Goal: Task Accomplishment & Management: Complete application form

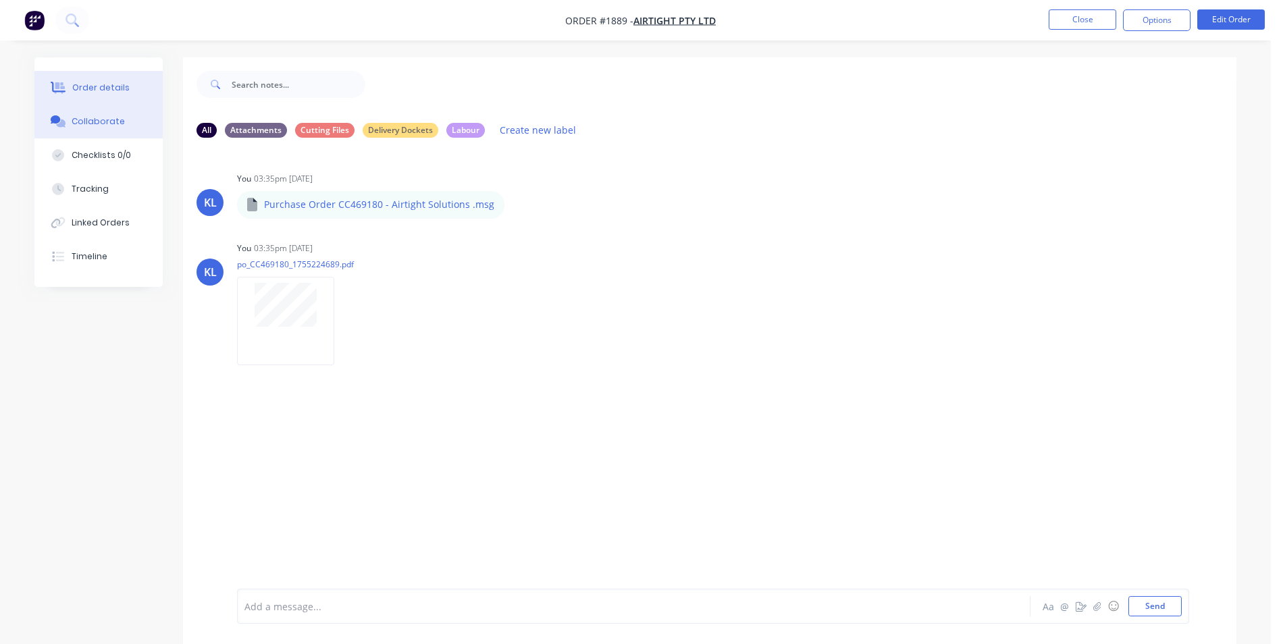
click at [85, 89] on div "Order details" at bounding box center [100, 88] width 57 height 12
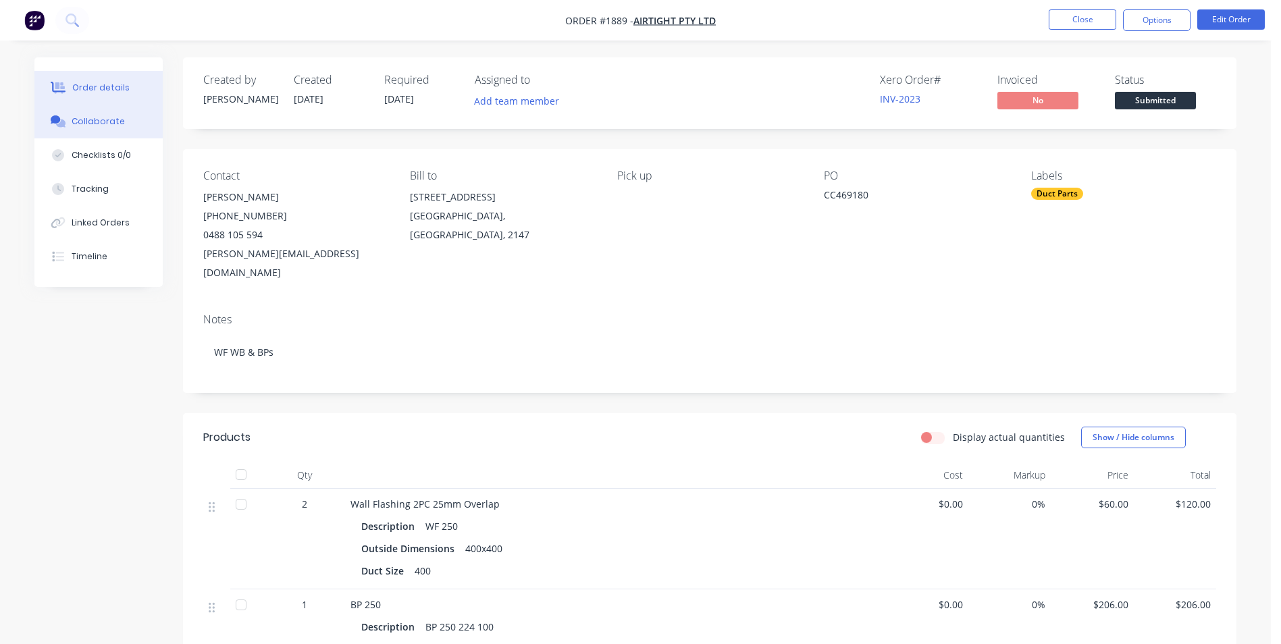
click at [96, 136] on button "Collaborate" at bounding box center [98, 122] width 128 height 34
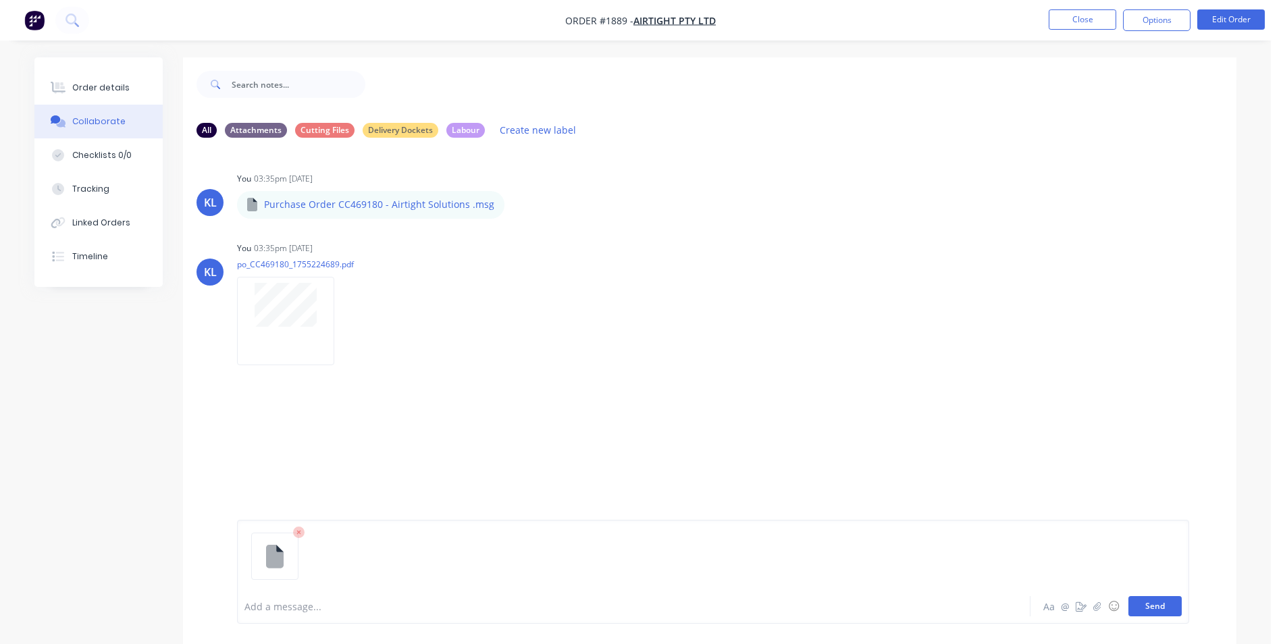
click at [1176, 600] on button "Send" at bounding box center [1154, 606] width 53 height 20
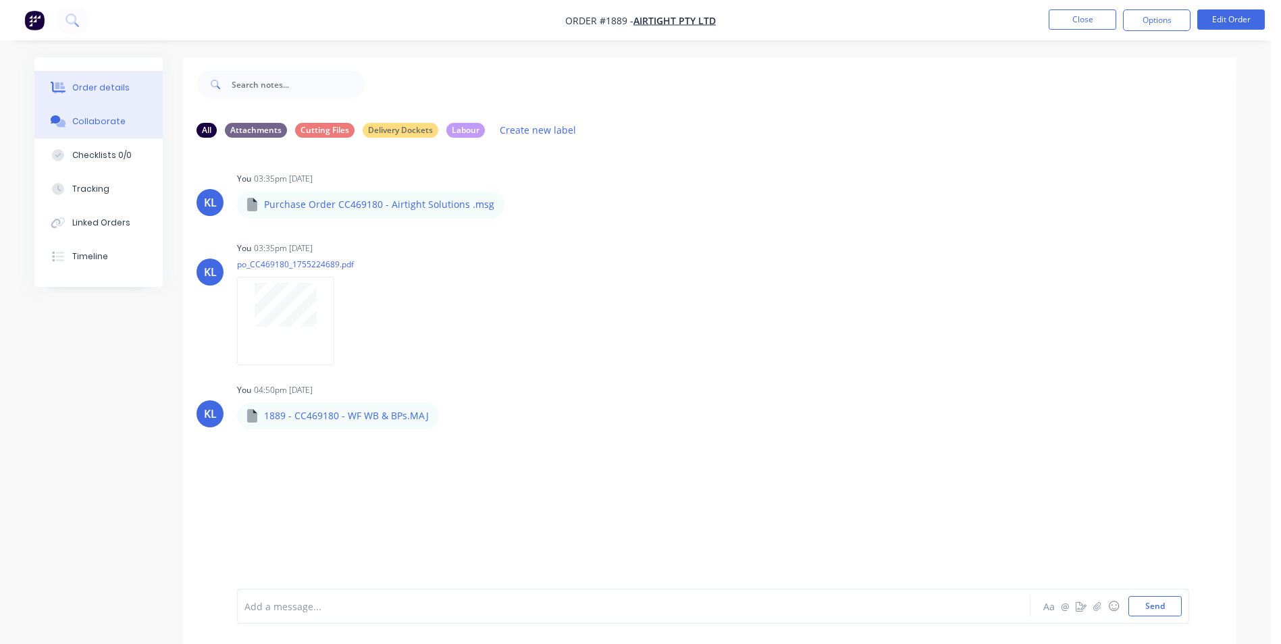
click at [95, 89] on div "Order details" at bounding box center [100, 88] width 57 height 12
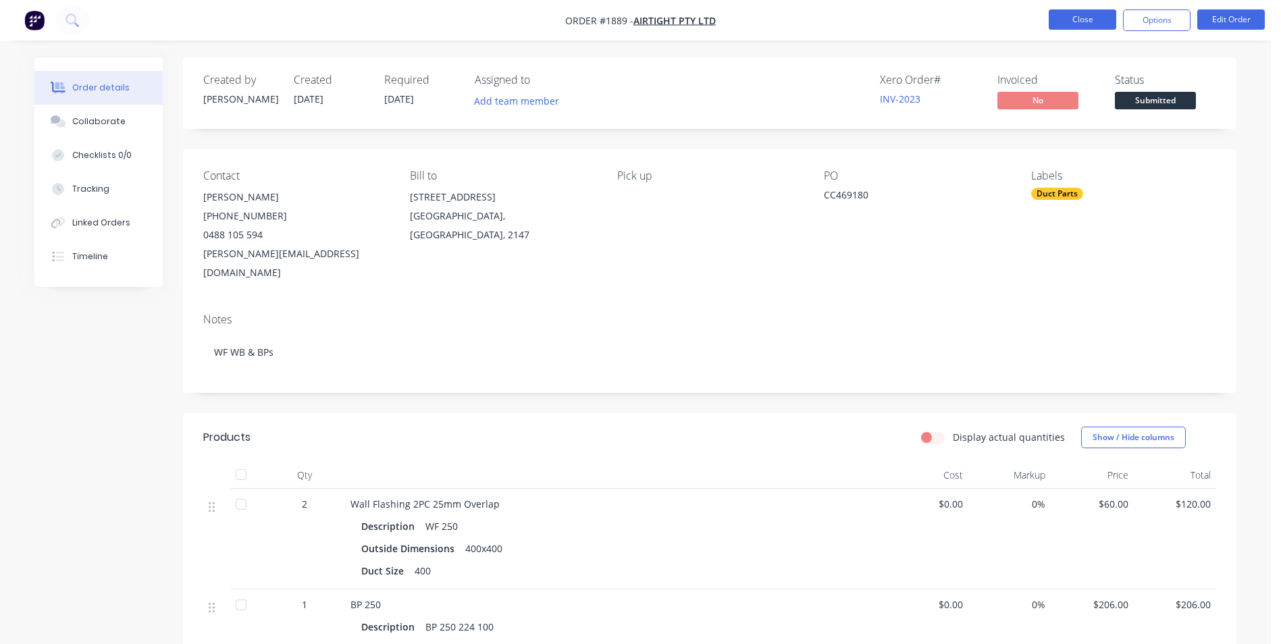
click at [1097, 24] on button "Close" at bounding box center [1083, 19] width 68 height 20
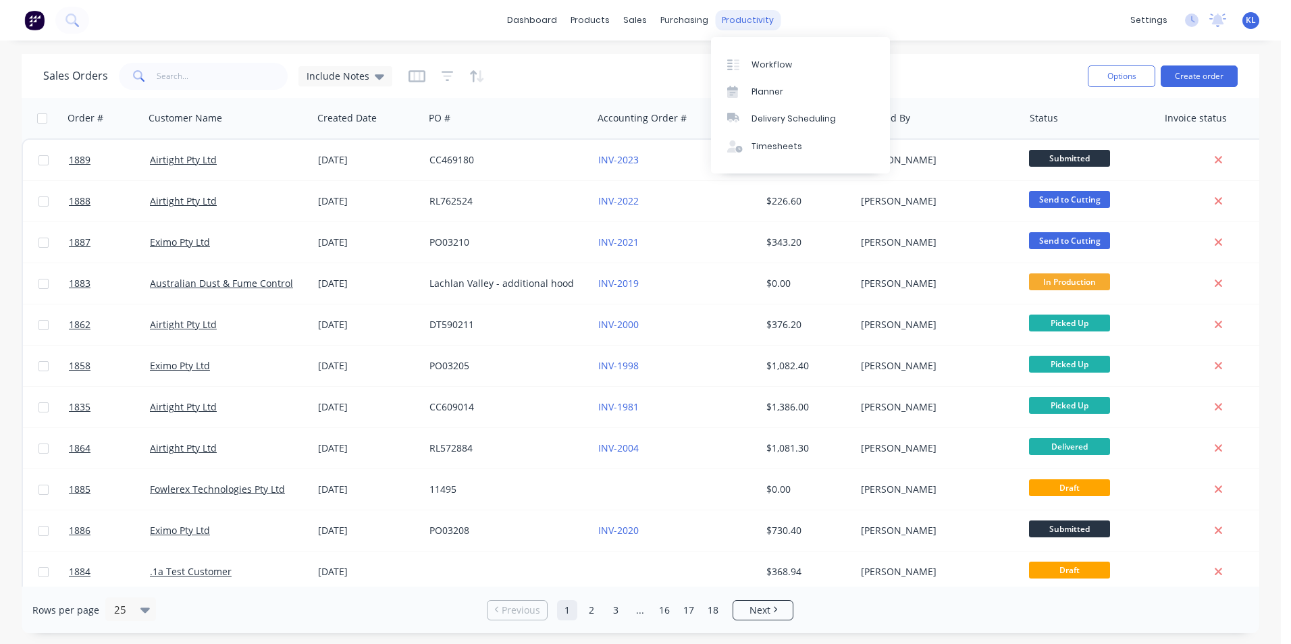
click at [749, 22] on div "productivity" at bounding box center [747, 20] width 65 height 20
click at [773, 70] on div "Workflow" at bounding box center [772, 65] width 41 height 12
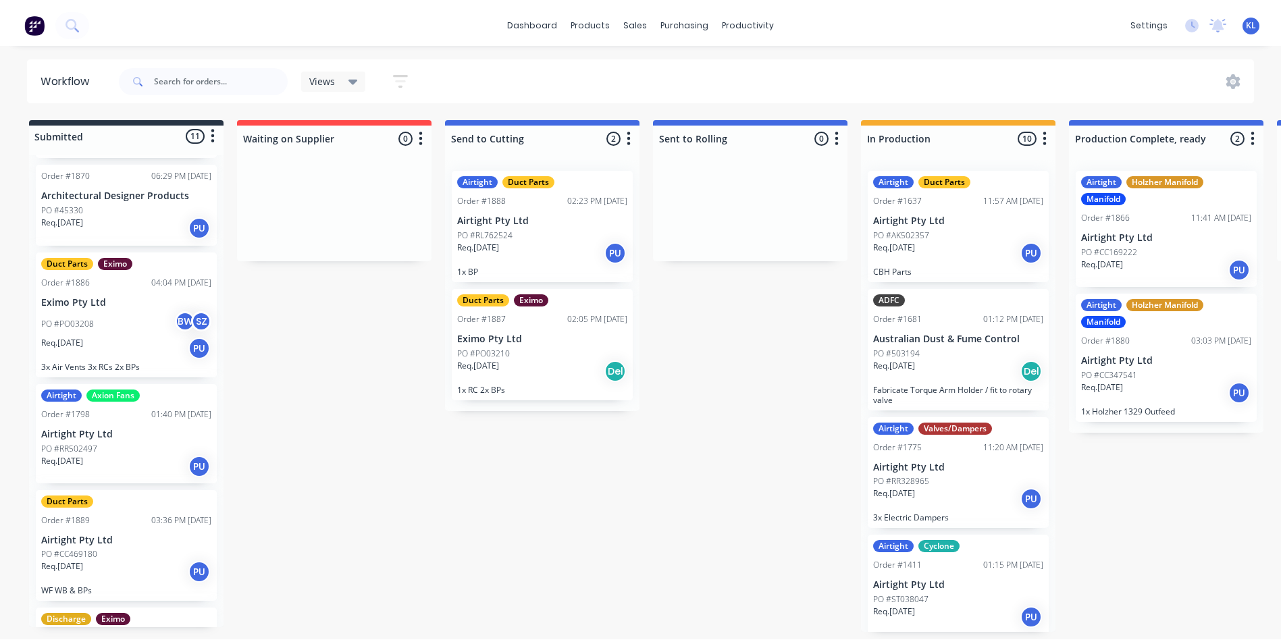
scroll to position [608, 0]
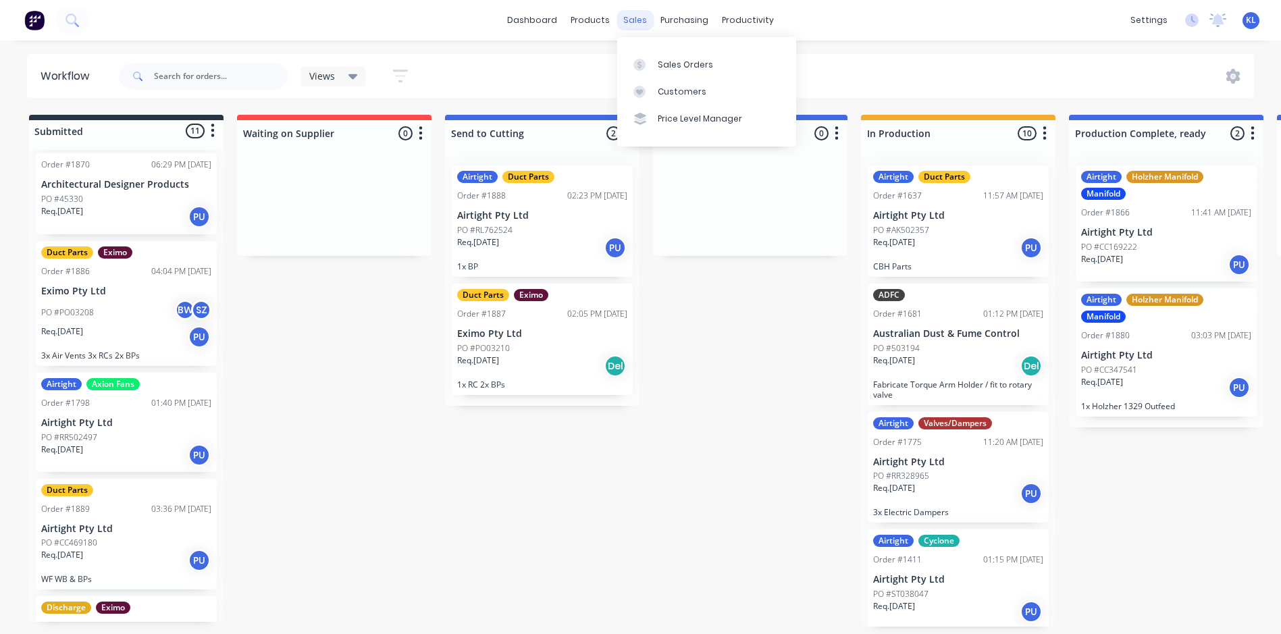
click at [640, 20] on div "sales" at bounding box center [634, 20] width 37 height 20
click at [658, 59] on div "Sales Orders" at bounding box center [685, 65] width 55 height 12
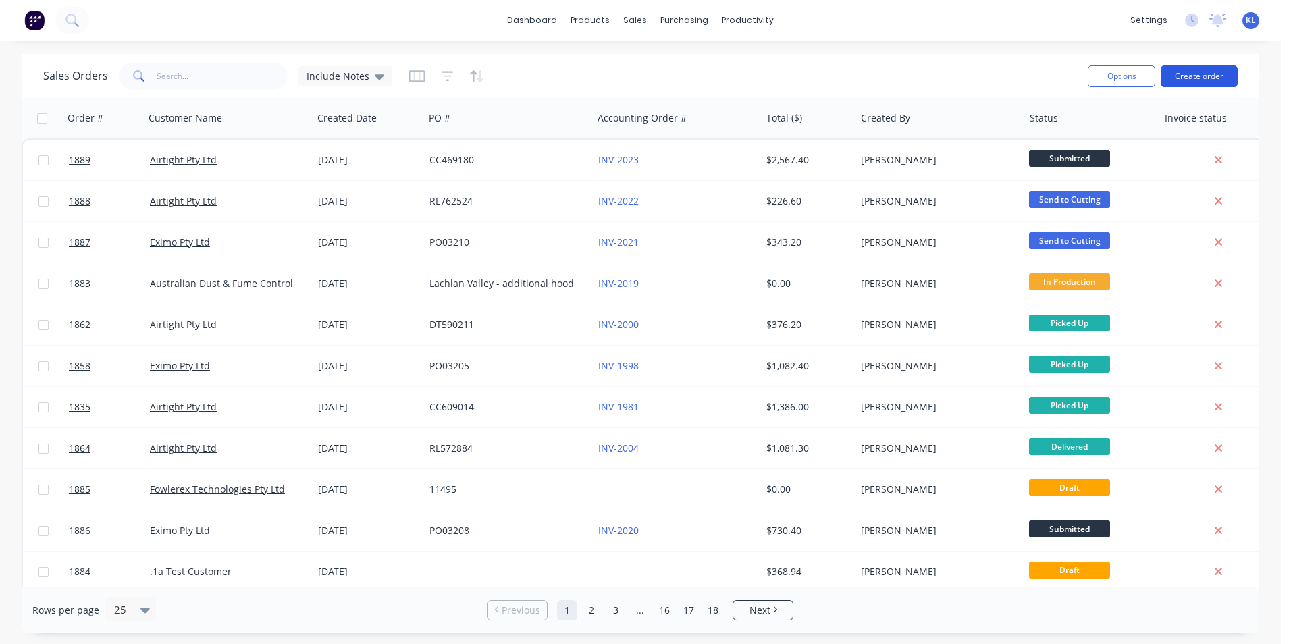
click at [1218, 76] on button "Create order" at bounding box center [1199, 76] width 77 height 22
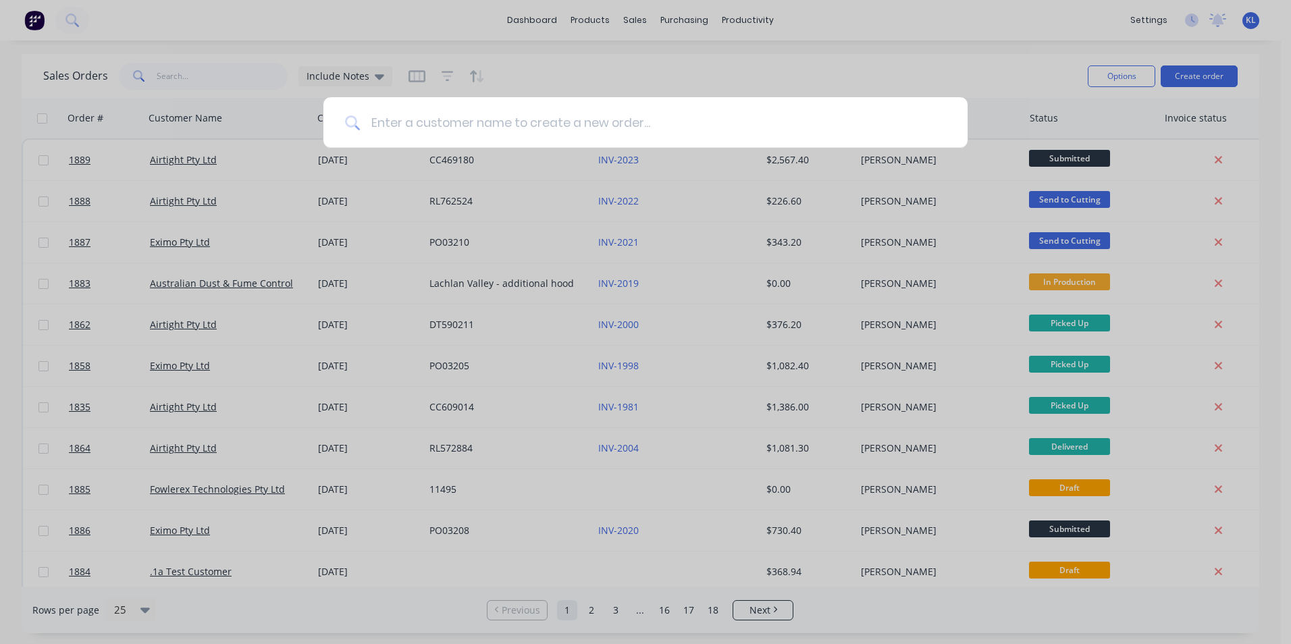
click at [852, 126] on input at bounding box center [653, 122] width 586 height 51
click at [545, 135] on input at bounding box center [653, 122] width 586 height 51
click at [527, 126] on input at bounding box center [653, 122] width 586 height 51
click at [494, 126] on input at bounding box center [653, 122] width 586 height 51
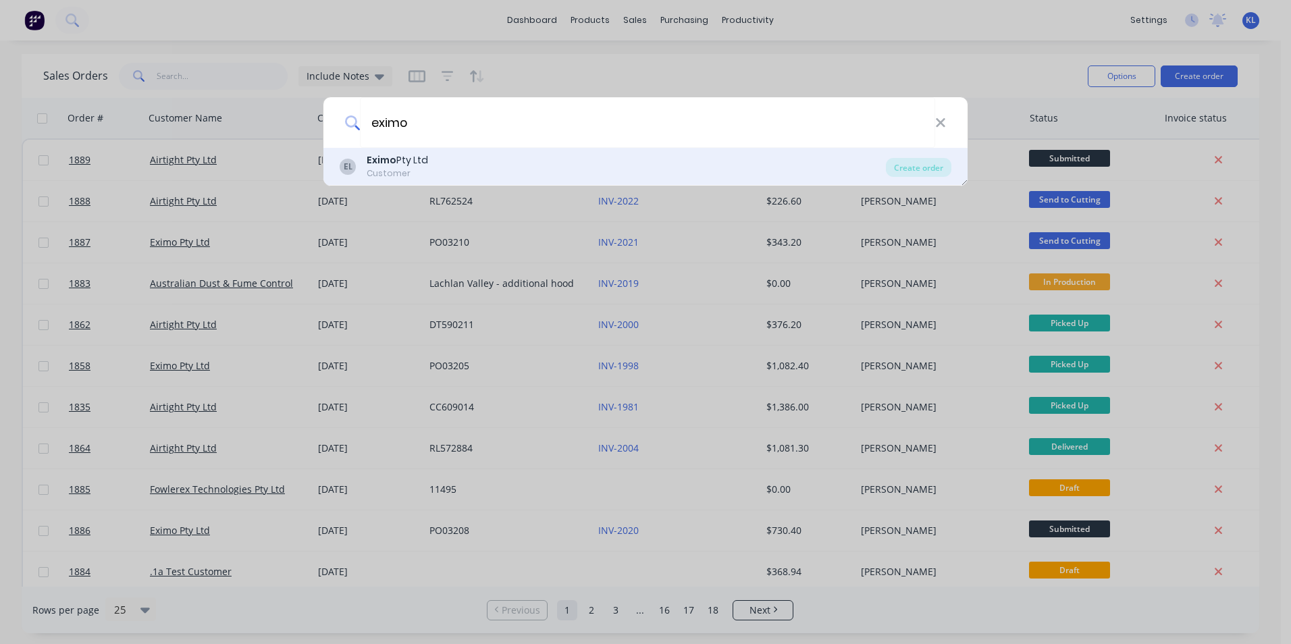
type input "eximo"
click at [456, 163] on div "EL Eximo Pty Ltd Customer" at bounding box center [613, 166] width 546 height 26
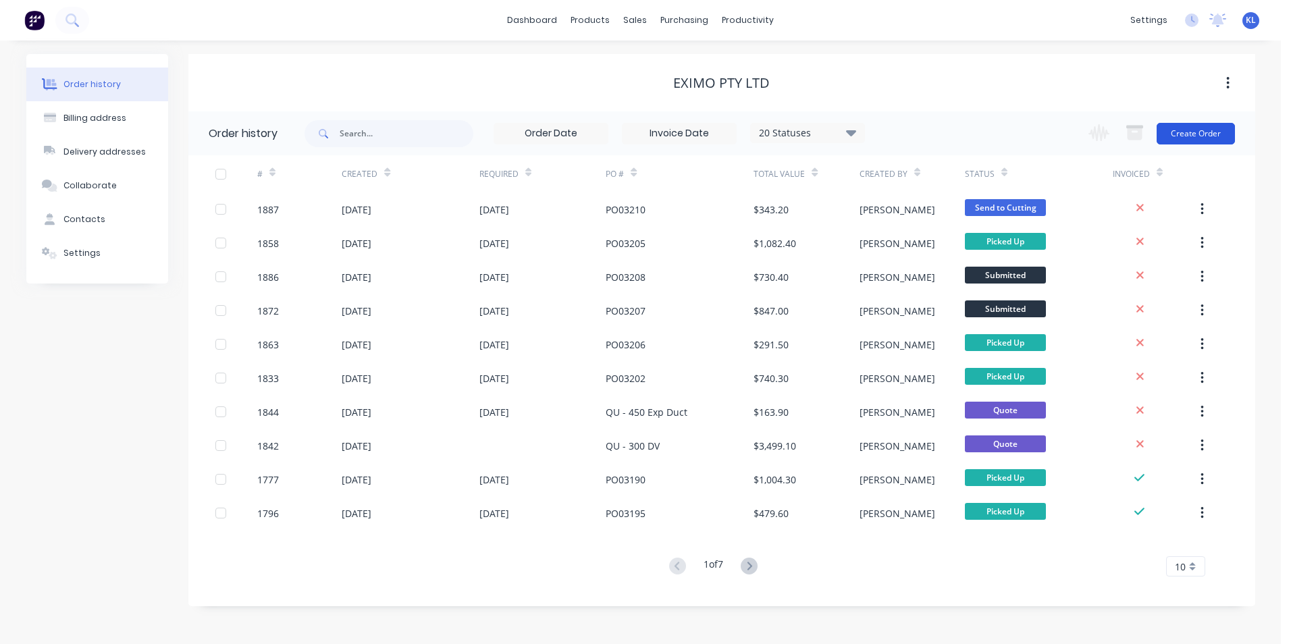
click at [1203, 126] on button "Create Order" at bounding box center [1196, 134] width 78 height 22
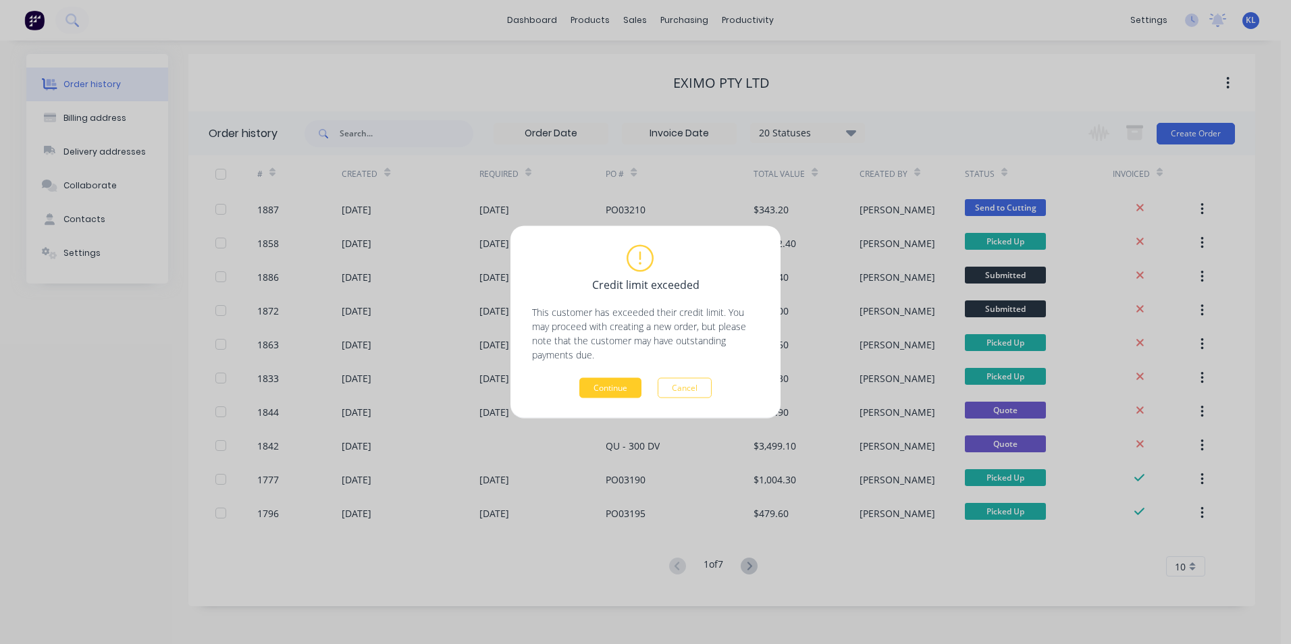
click at [606, 386] on button "Continue" at bounding box center [610, 388] width 62 height 20
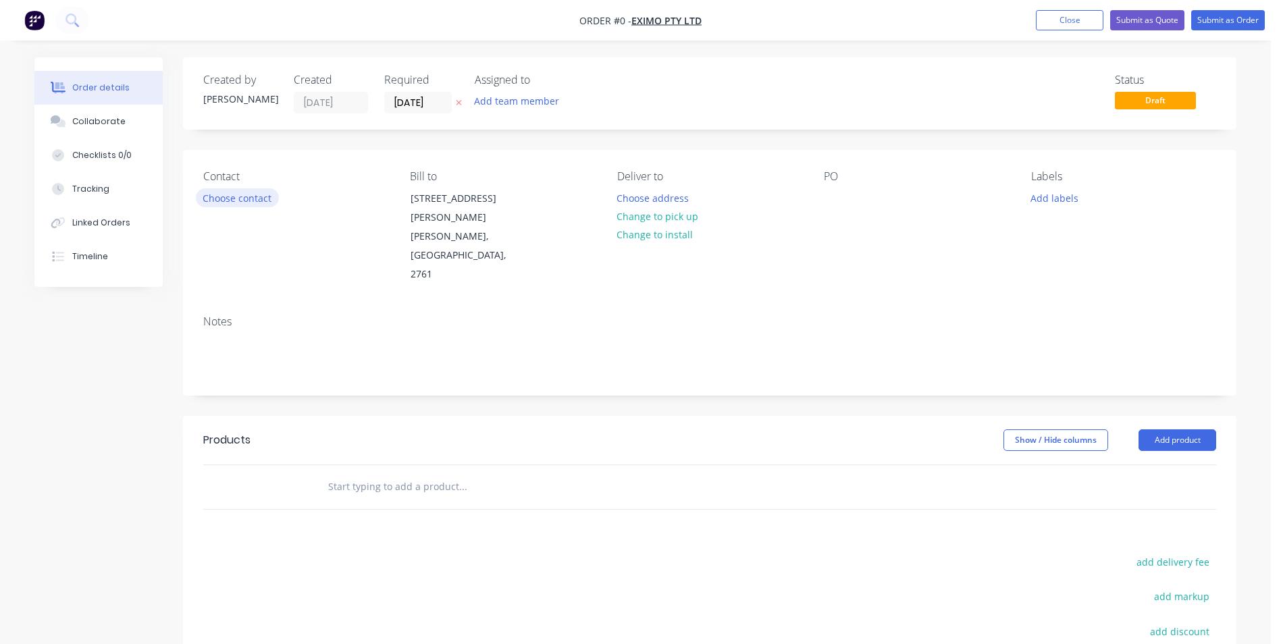
click at [233, 203] on button "Choose contact" at bounding box center [237, 197] width 83 height 18
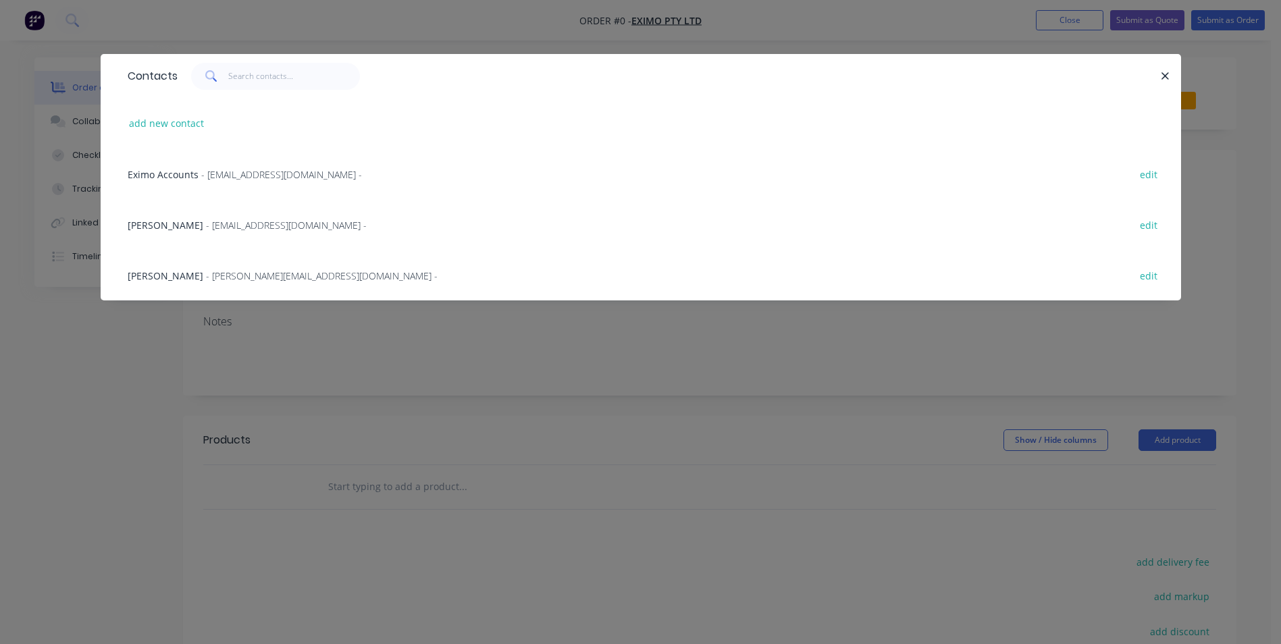
click at [188, 176] on span "Eximo Accounts" at bounding box center [163, 174] width 71 height 13
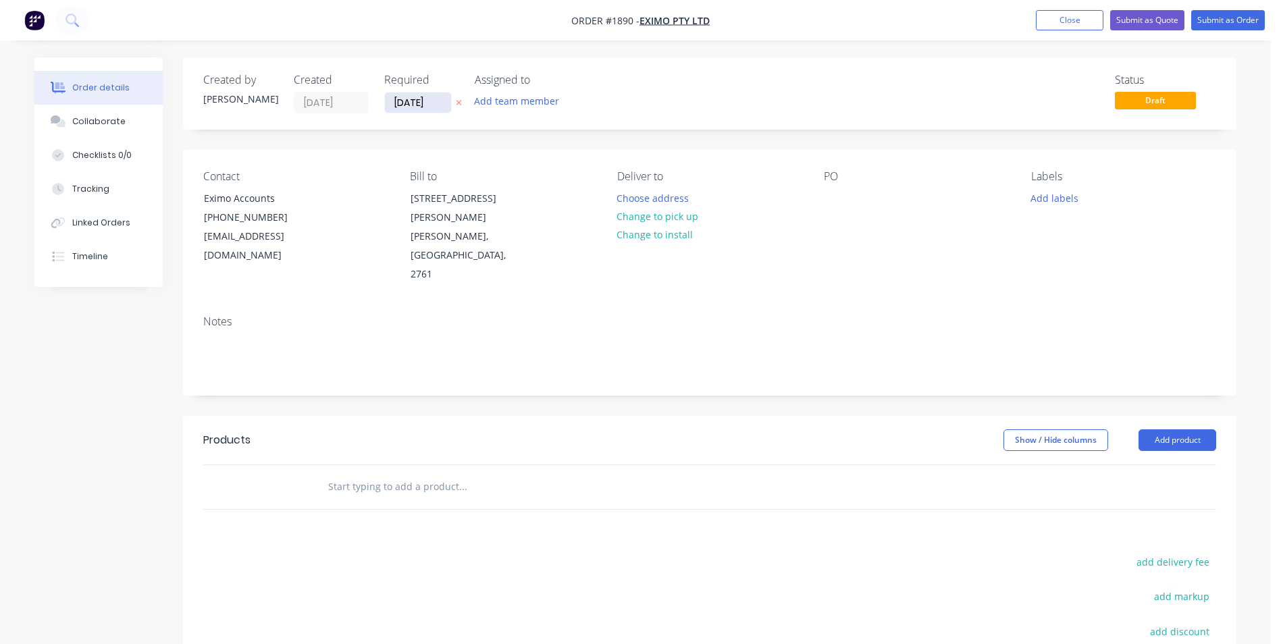
click at [402, 104] on input "[DATE]" at bounding box center [418, 103] width 66 height 20
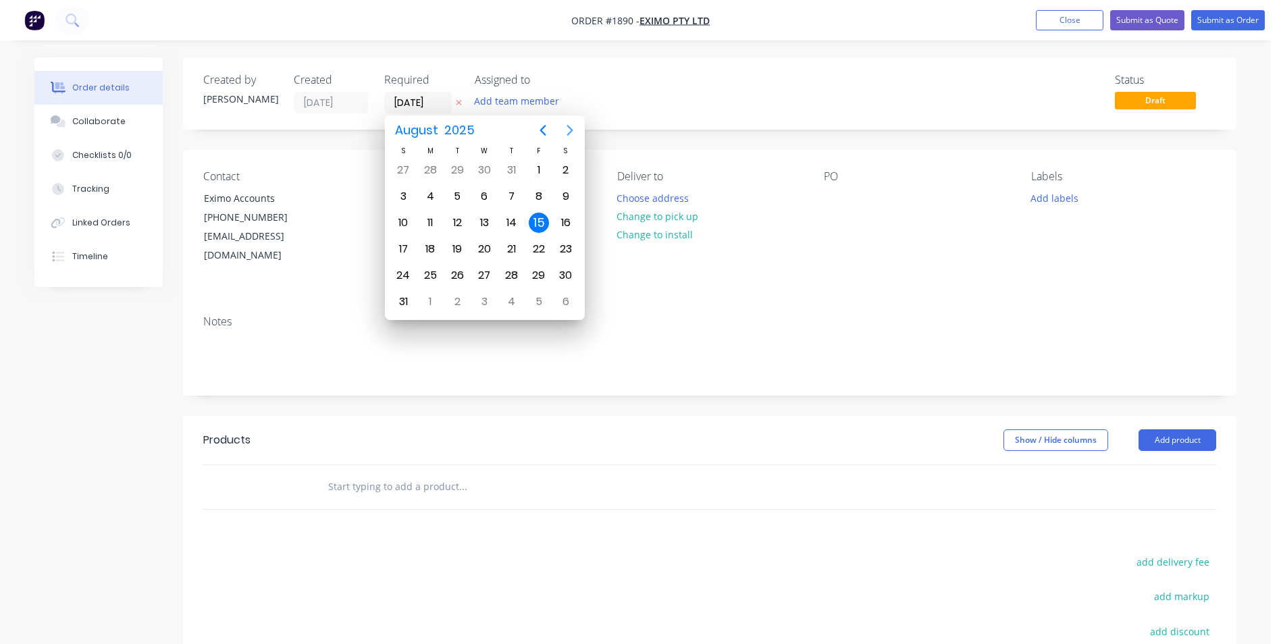
click at [567, 126] on icon "Next page" at bounding box center [570, 130] width 16 height 16
click at [431, 176] on div "1" at bounding box center [430, 170] width 20 height 20
type input "[DATE]"
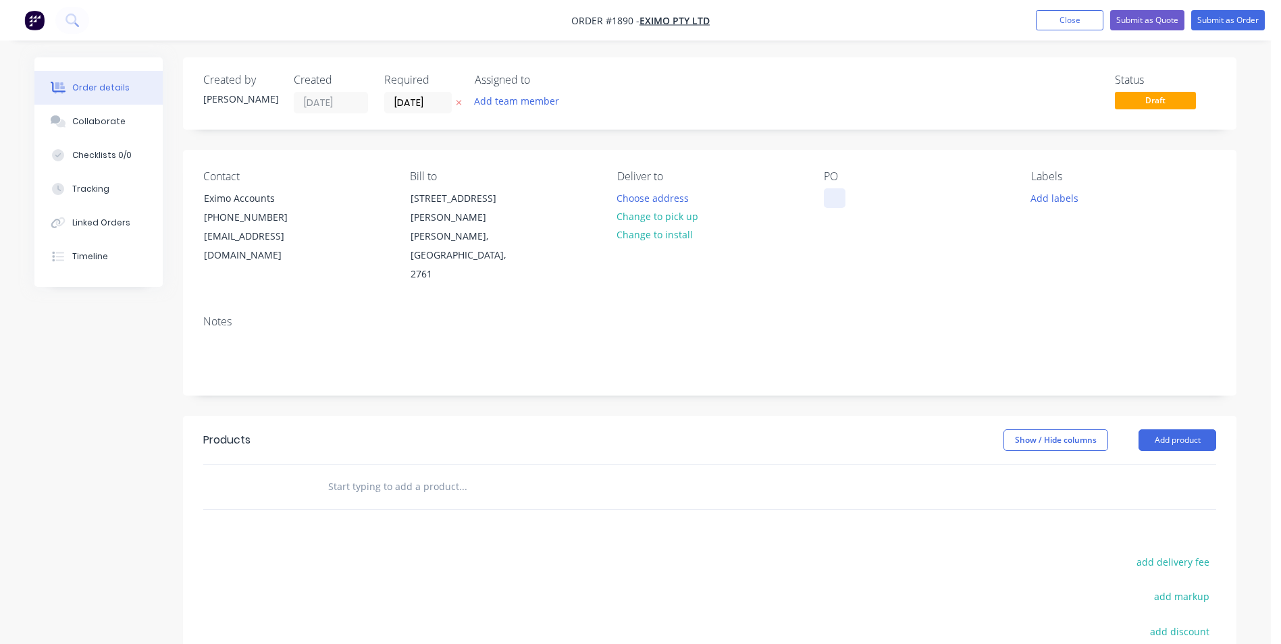
click at [831, 190] on div at bounding box center [835, 198] width 22 height 20
click at [662, 217] on button "Change to pick up" at bounding box center [658, 216] width 96 height 18
click at [668, 220] on button "Change to delivery" at bounding box center [659, 217] width 99 height 18
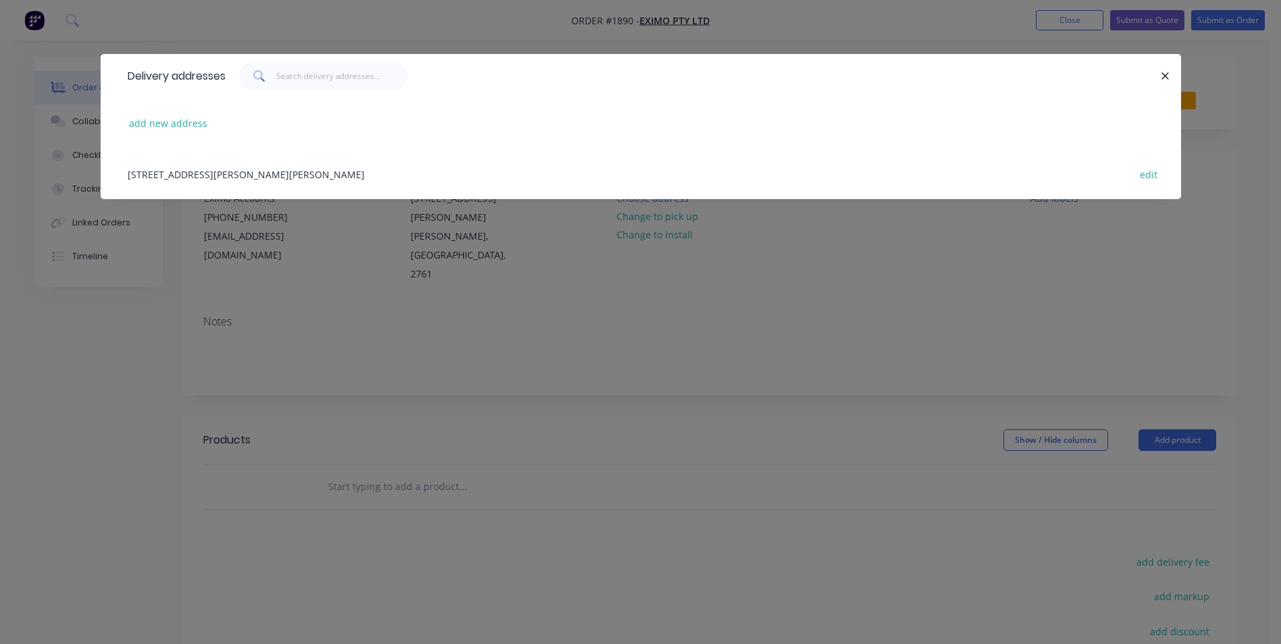
click at [365, 168] on div "[STREET_ADDRESS][PERSON_NAME][PERSON_NAME] edit" at bounding box center [641, 174] width 1040 height 51
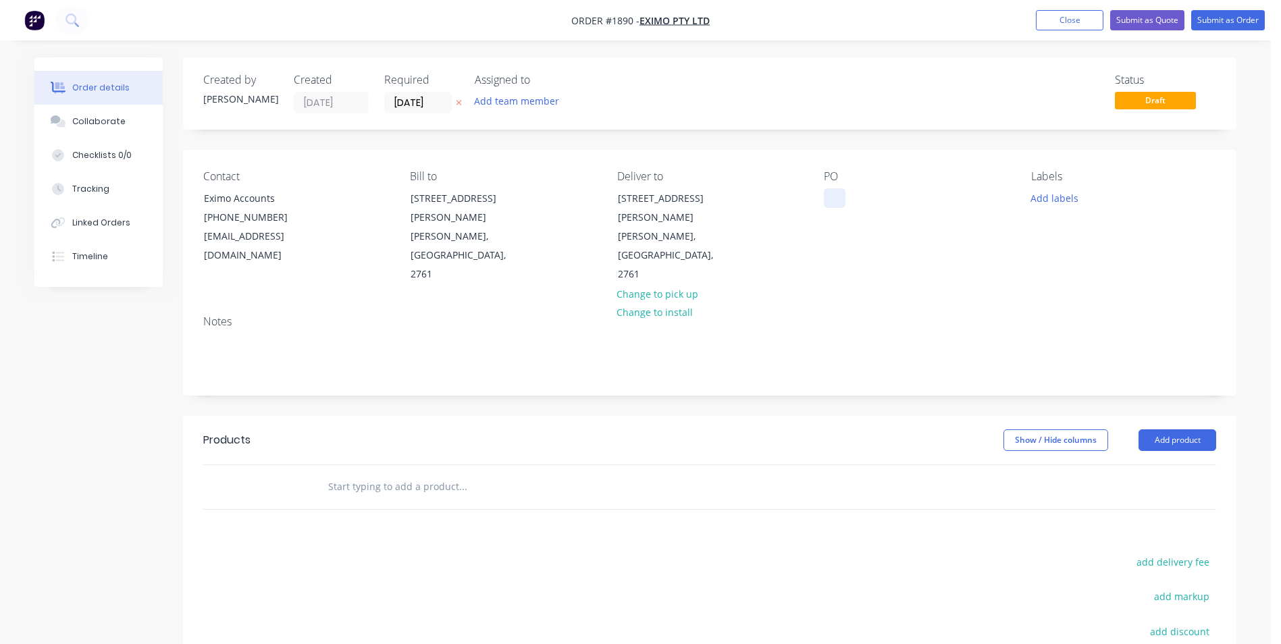
click at [836, 191] on div at bounding box center [835, 198] width 22 height 20
click at [836, 203] on div at bounding box center [835, 198] width 22 height 20
paste div
click at [1061, 203] on button "Add labels" at bounding box center [1054, 197] width 62 height 18
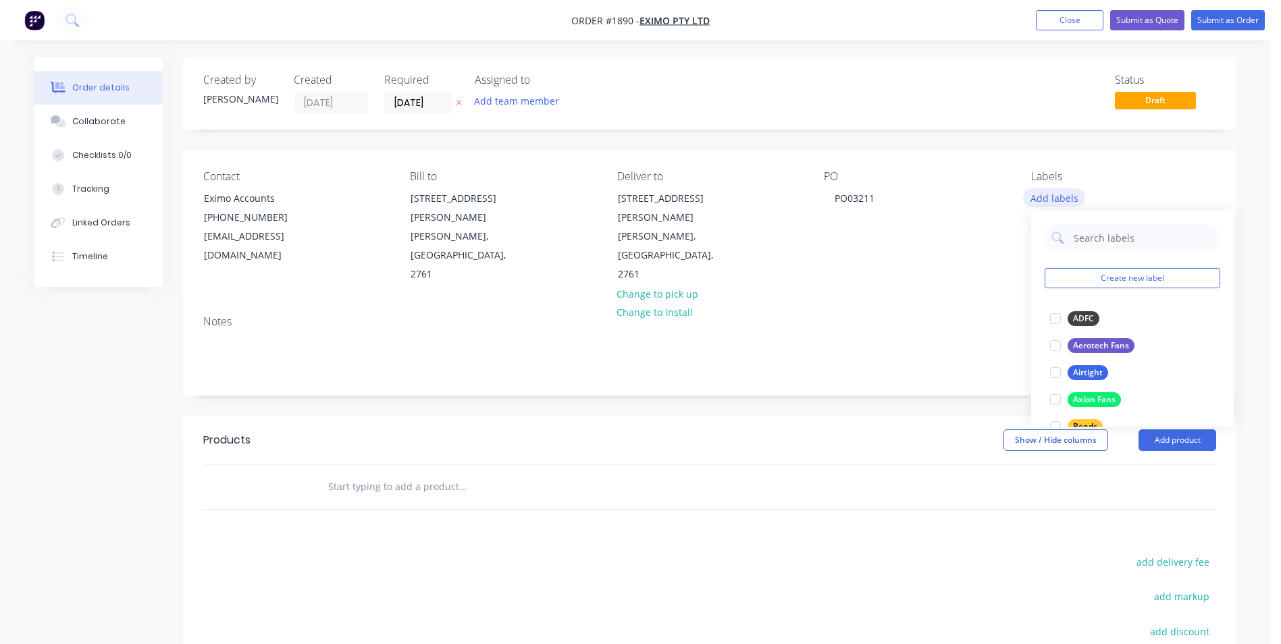
click at [1067, 203] on button "Add labels" at bounding box center [1054, 197] width 62 height 18
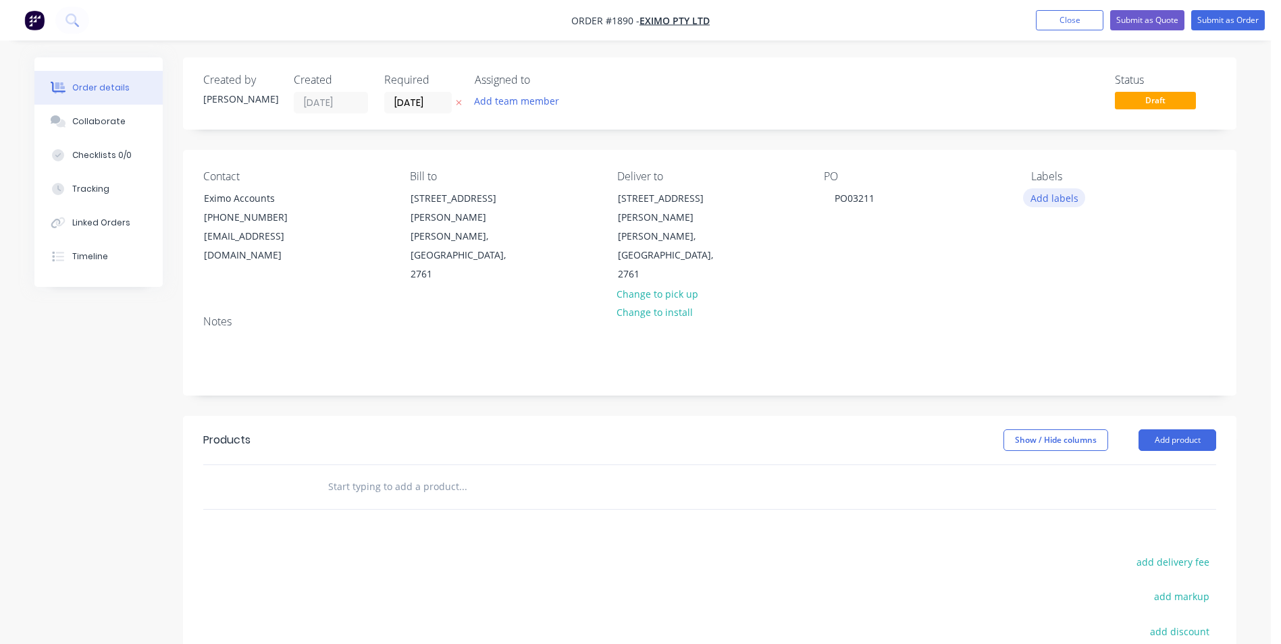
click at [1065, 201] on button "Add labels" at bounding box center [1054, 197] width 62 height 18
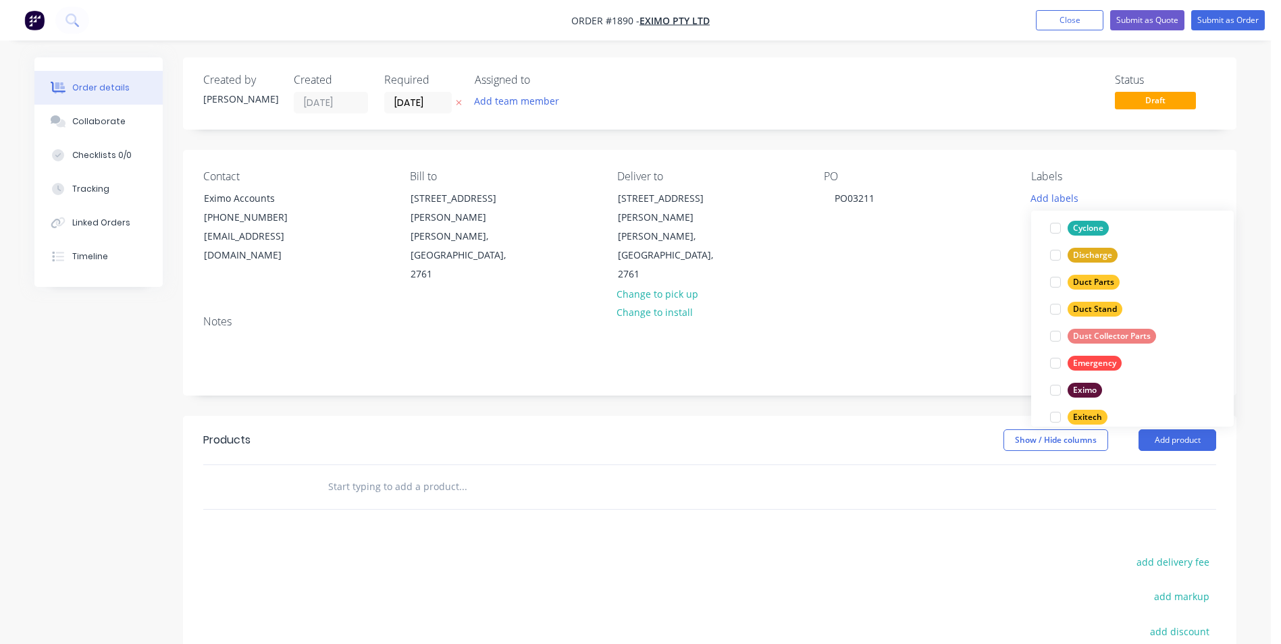
scroll to position [270, 0]
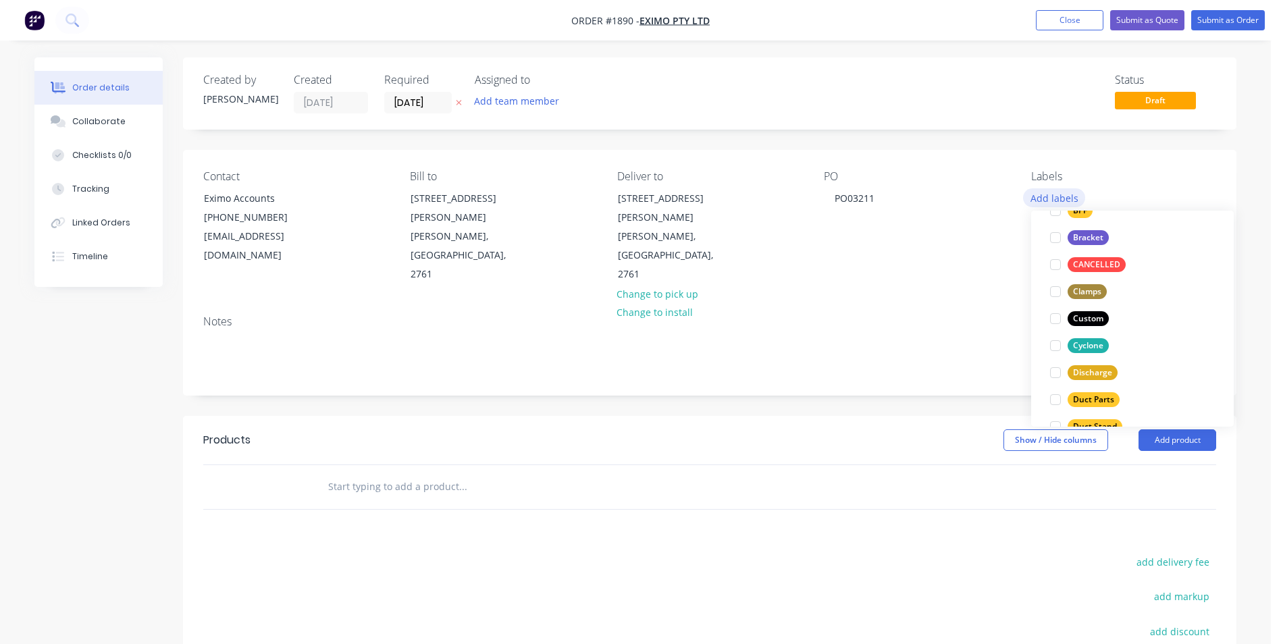
click at [1063, 189] on button "Add labels" at bounding box center [1054, 197] width 62 height 18
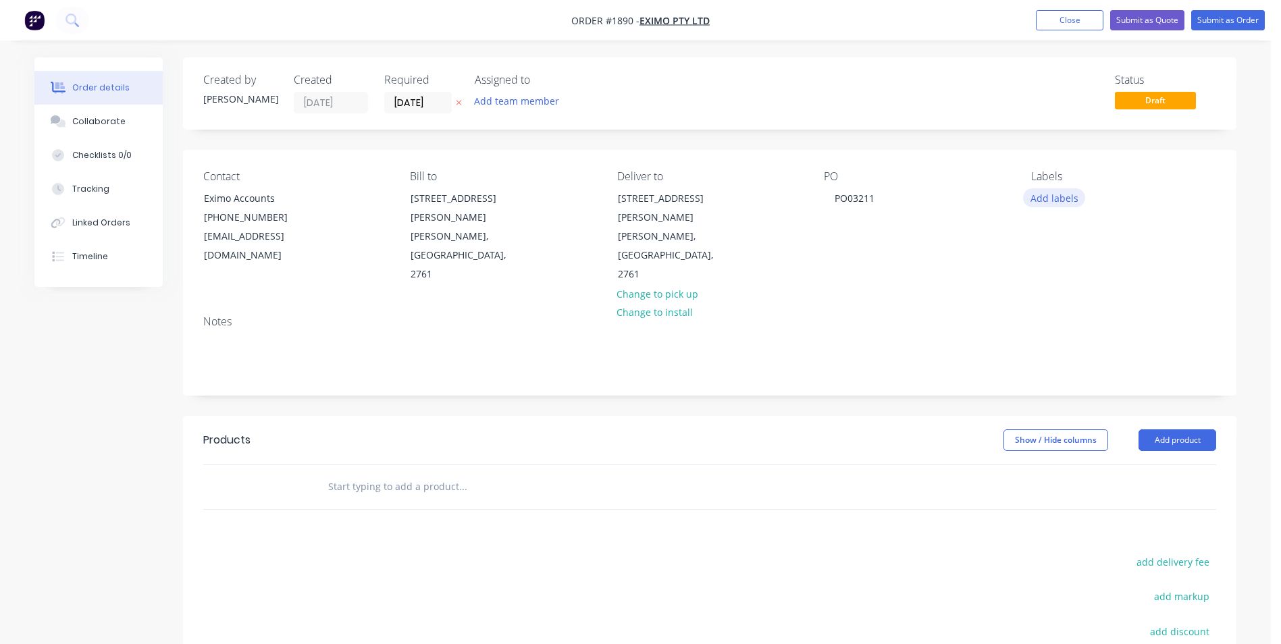
click at [1062, 193] on button "Add labels" at bounding box center [1054, 197] width 62 height 18
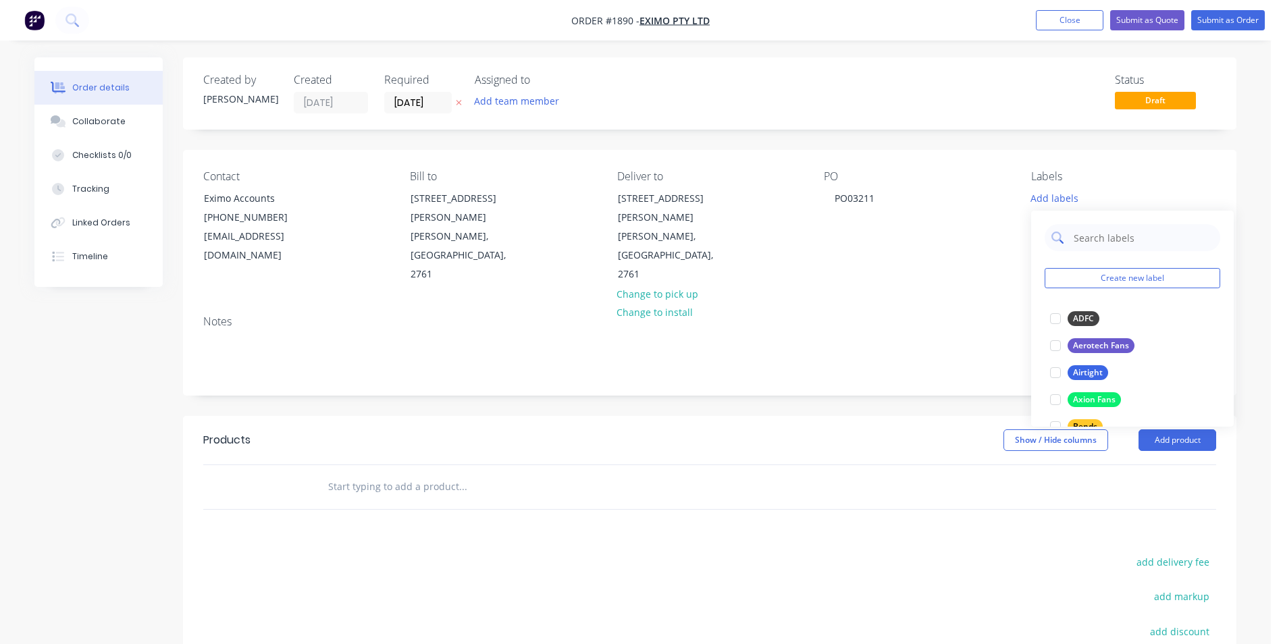
click at [1101, 232] on input "text" at bounding box center [1142, 237] width 141 height 27
type input "duct"
drag, startPoint x: 1051, startPoint y: 319, endPoint x: 1072, endPoint y: 299, distance: 29.1
click at [1051, 319] on div at bounding box center [1055, 318] width 27 height 27
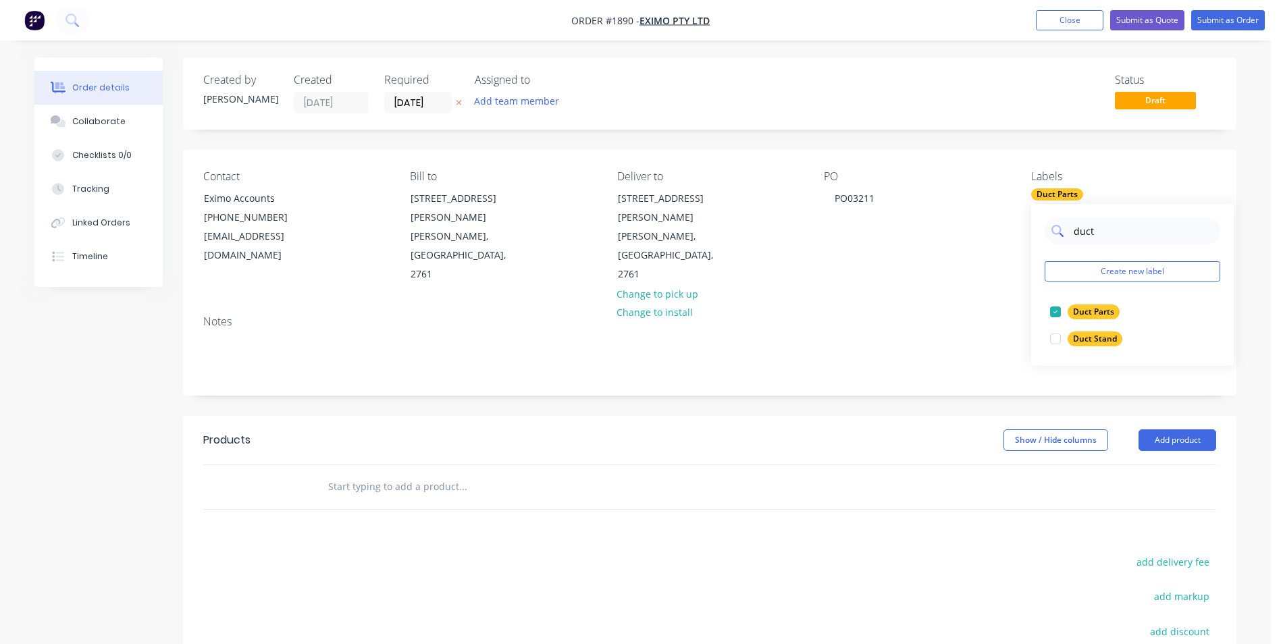
click at [1130, 221] on input "duct" at bounding box center [1142, 230] width 141 height 27
drag, startPoint x: 1122, startPoint y: 234, endPoint x: 1003, endPoint y: 243, distance: 118.5
click at [1003, 243] on body "Order #1890 - Eximo Pty Ltd Add product Close Submit as Quote Submit as Order O…" at bounding box center [640, 427] width 1281 height 854
drag, startPoint x: 1145, startPoint y: 234, endPoint x: 1062, endPoint y: 226, distance: 82.8
click at [1062, 226] on div "duct" at bounding box center [1133, 230] width 176 height 27
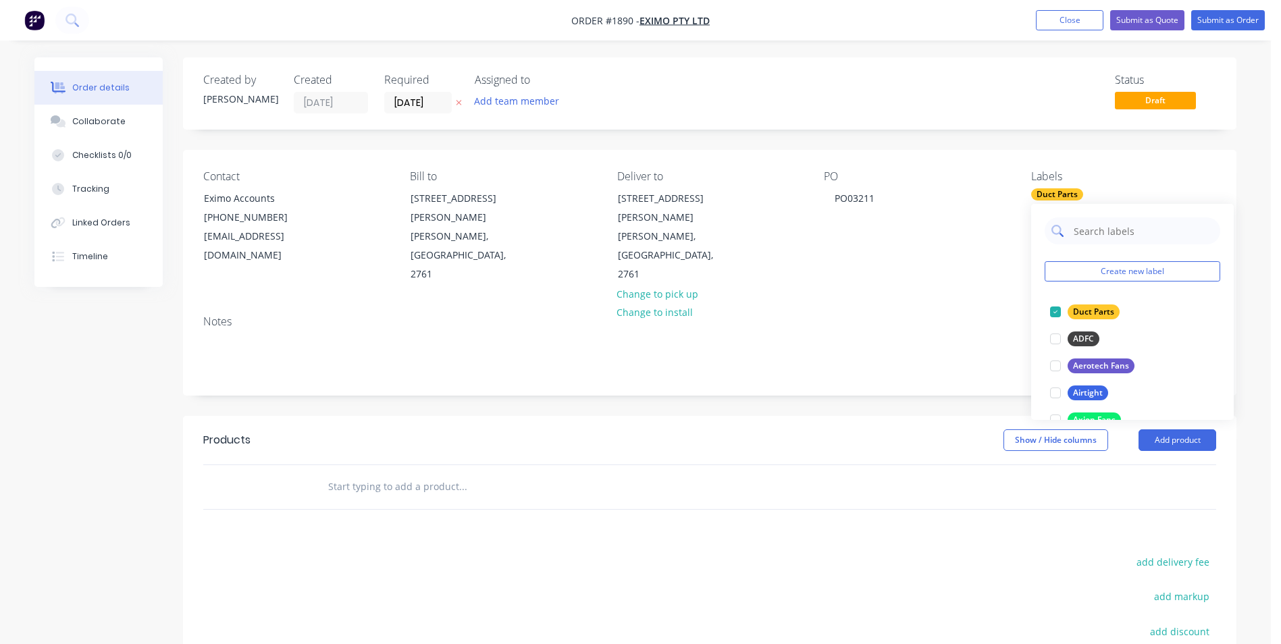
click at [1116, 235] on input "text" at bounding box center [1142, 230] width 141 height 27
click at [1053, 309] on div at bounding box center [1055, 311] width 27 height 27
type input "E"
type input "h"
click at [1059, 309] on div at bounding box center [1055, 311] width 27 height 27
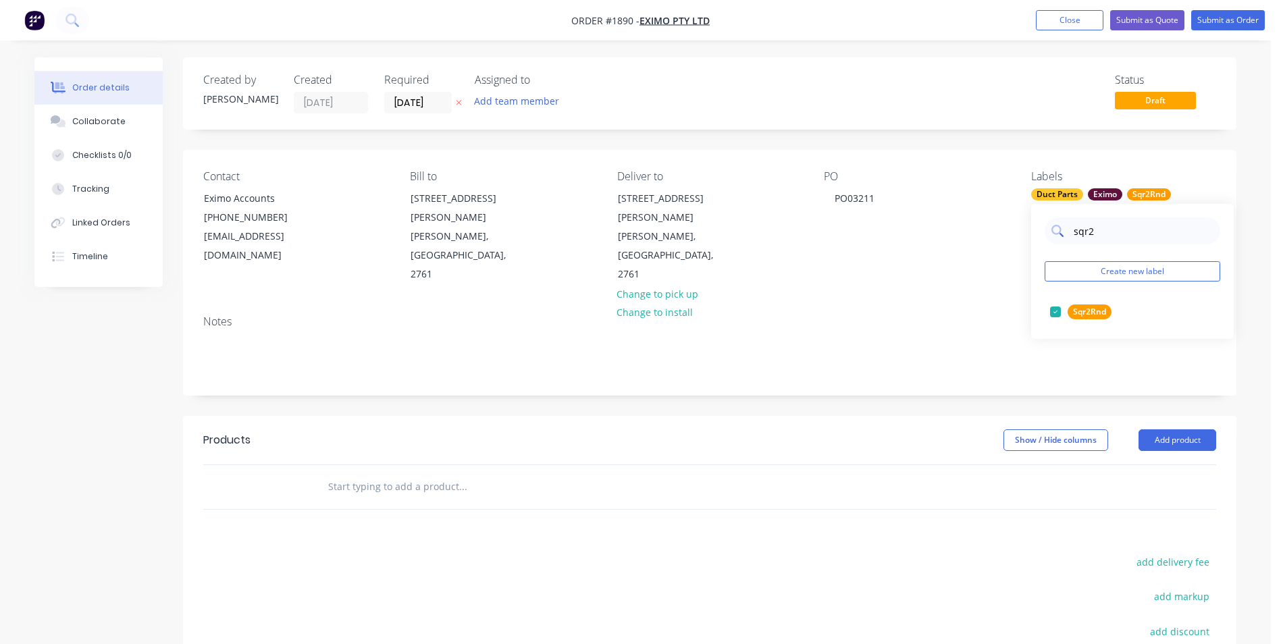
click at [1128, 232] on input "sqr2" at bounding box center [1142, 230] width 141 height 27
type input "s"
type input "weld"
click at [1057, 311] on div at bounding box center [1055, 311] width 27 height 27
click at [930, 253] on div "Contact Eximo Accounts [PHONE_NUMBER] [EMAIL_ADDRESS][DOMAIN_NAME] Bill to [STR…" at bounding box center [709, 227] width 1053 height 155
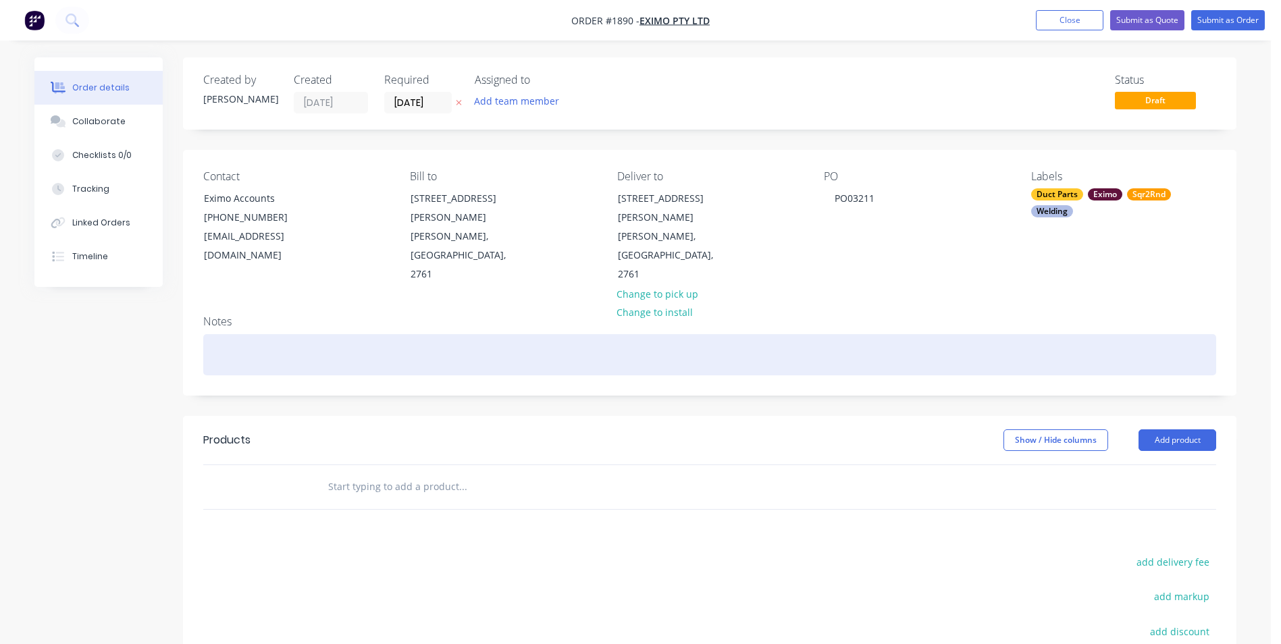
click at [241, 334] on div at bounding box center [709, 354] width 1013 height 41
click at [251, 334] on div at bounding box center [709, 354] width 1013 height 41
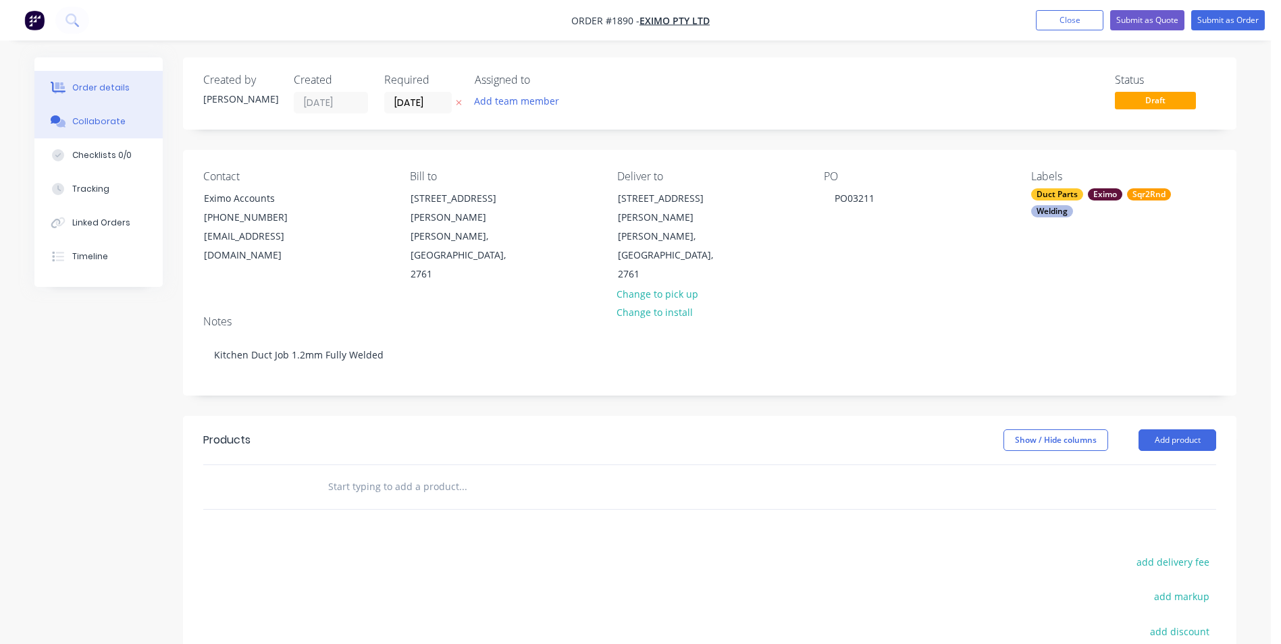
click at [120, 117] on div "Collaborate" at bounding box center [98, 121] width 53 height 12
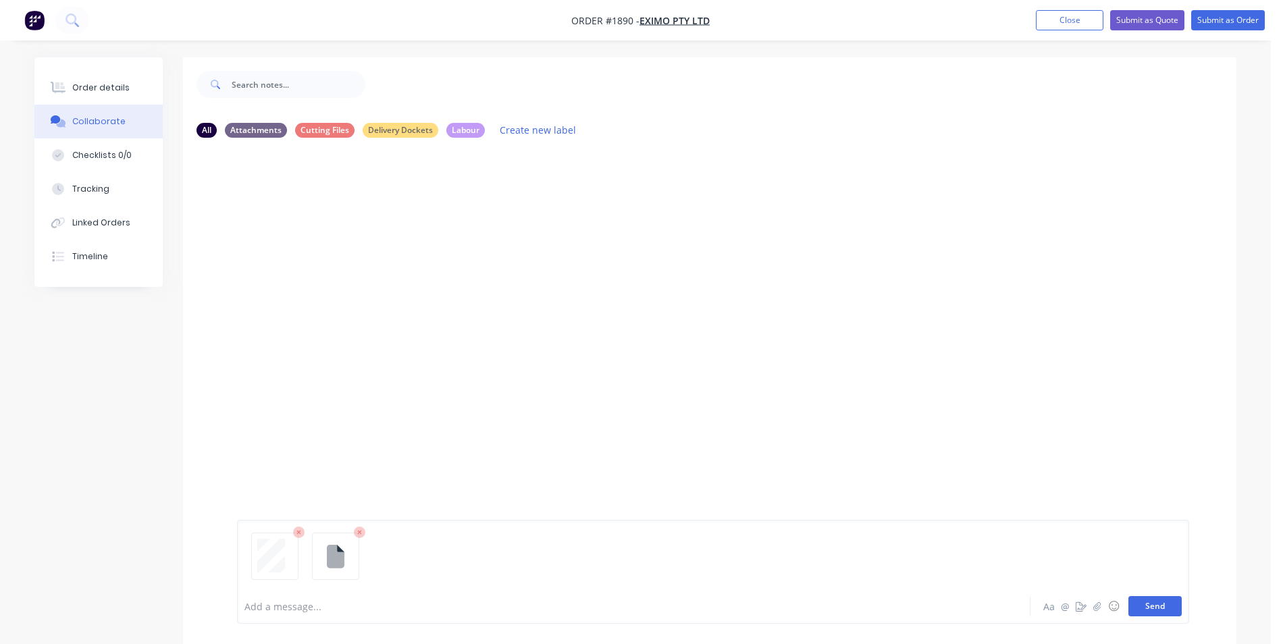
click at [1141, 599] on button "Send" at bounding box center [1154, 606] width 53 height 20
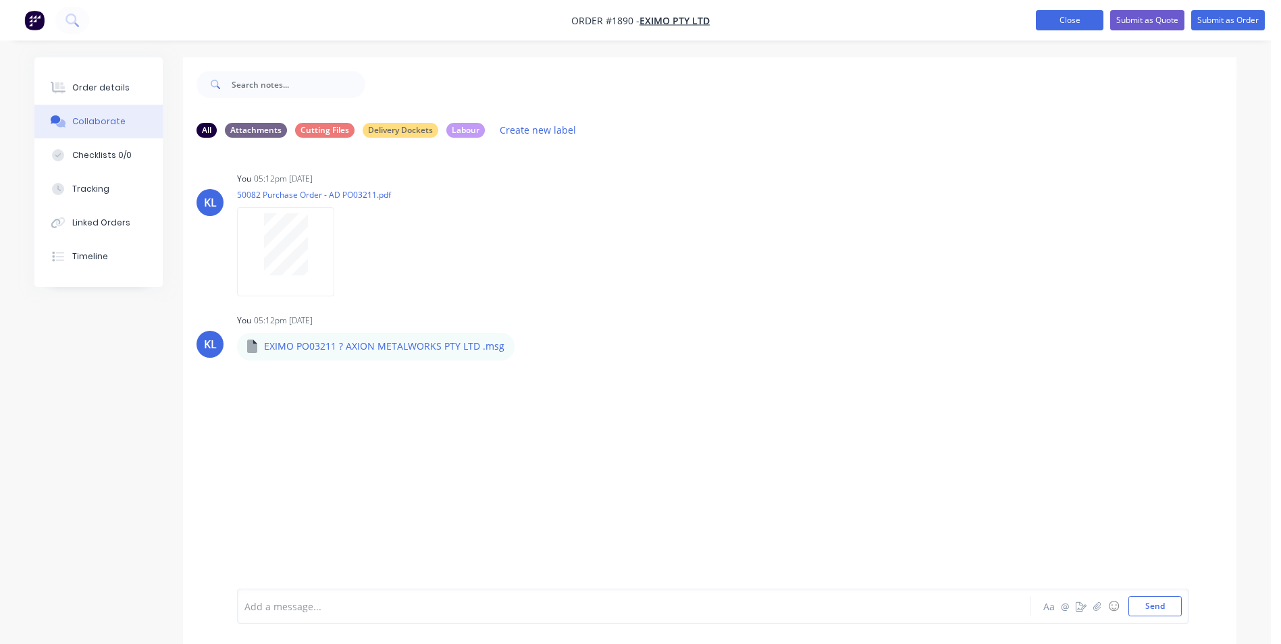
click at [1082, 26] on button "Close" at bounding box center [1070, 20] width 68 height 20
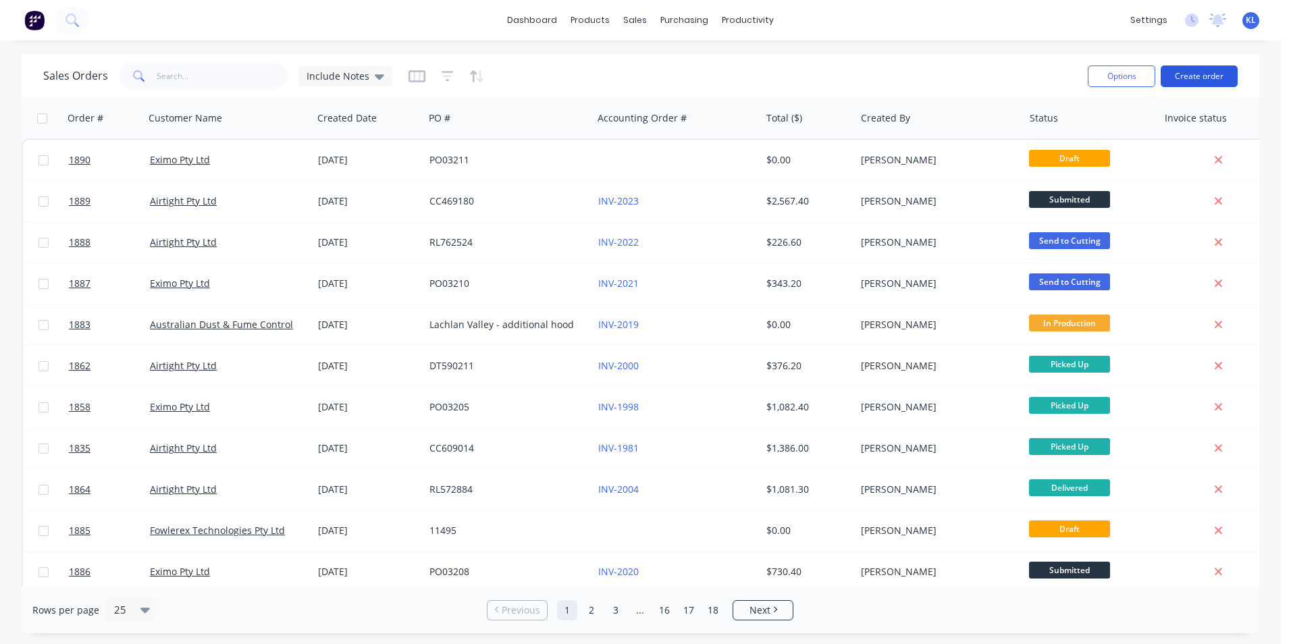
click at [1199, 65] on button "Create order" at bounding box center [1199, 76] width 77 height 22
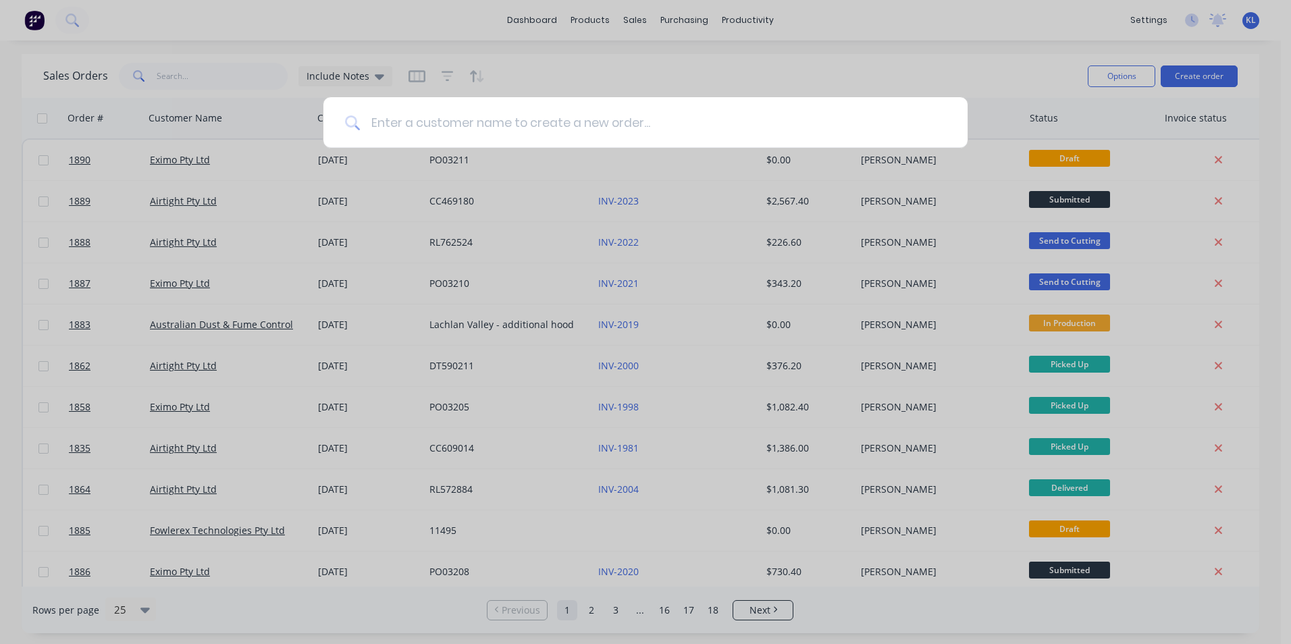
click at [779, 115] on input at bounding box center [653, 122] width 586 height 51
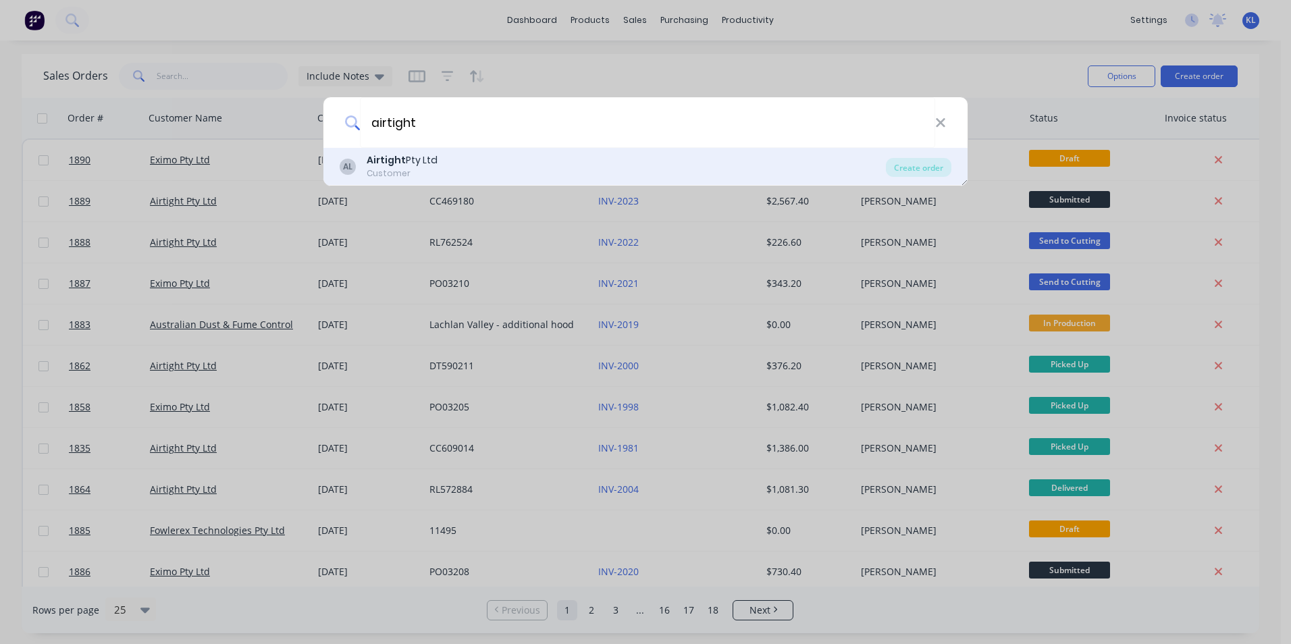
type input "airtight"
click at [483, 177] on div "AL Airtight Pty Ltd Customer" at bounding box center [613, 166] width 546 height 26
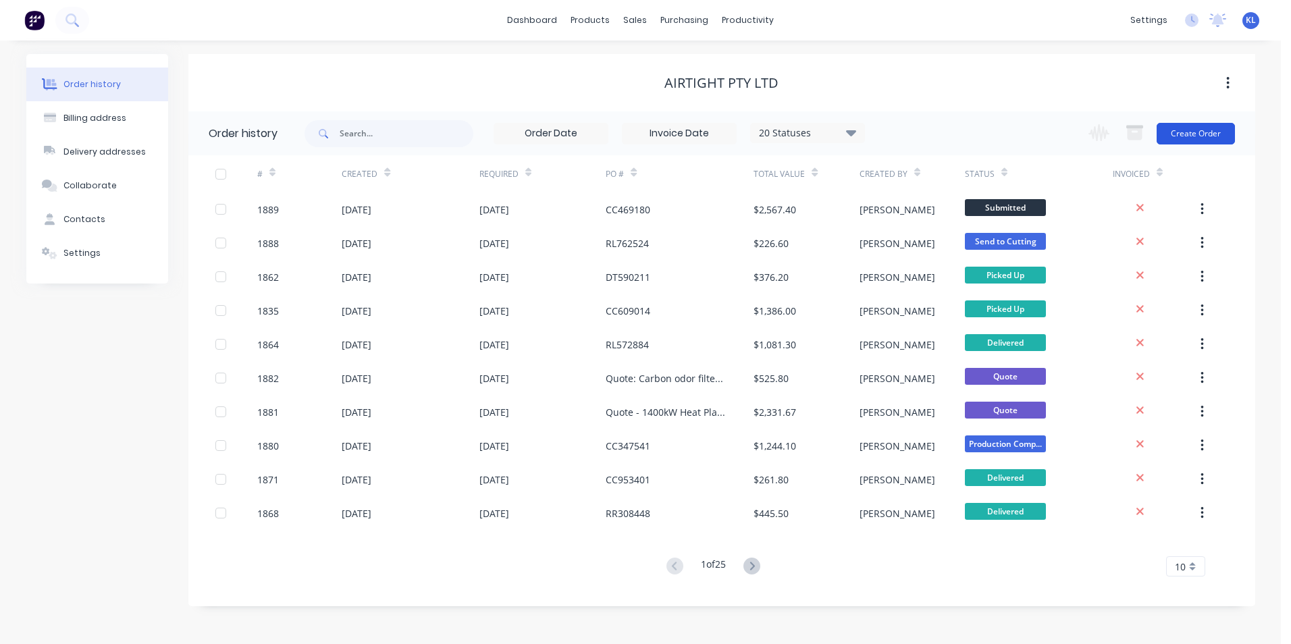
click at [1195, 135] on button "Create Order" at bounding box center [1196, 134] width 78 height 22
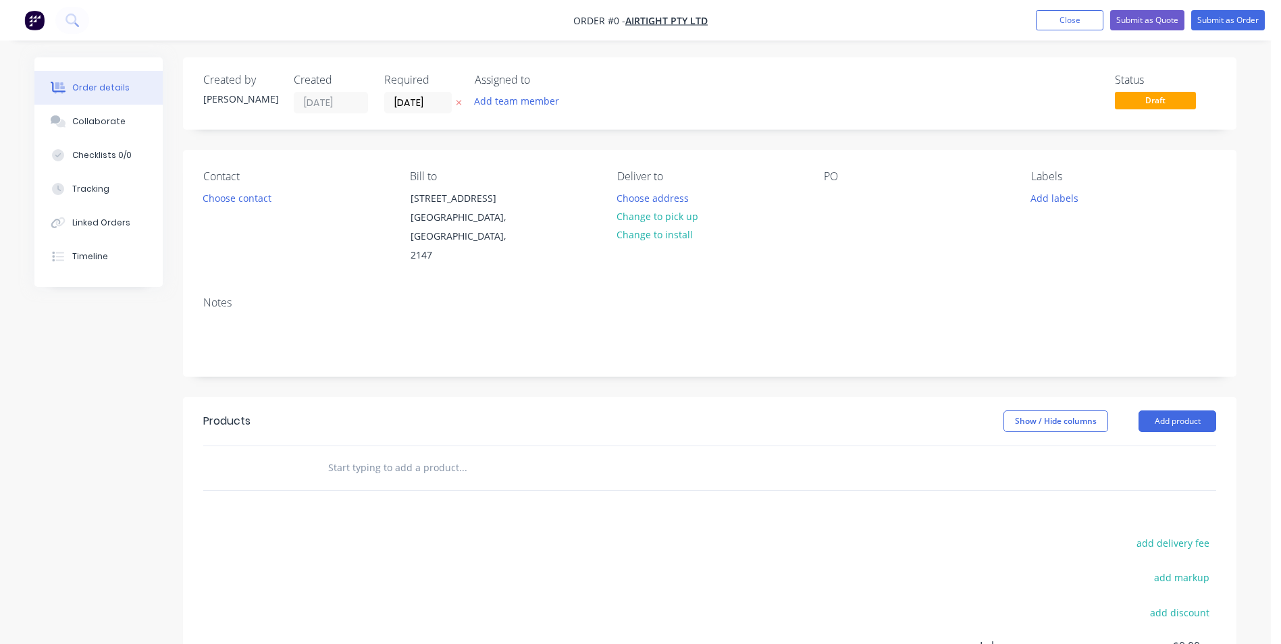
click at [464, 100] on button at bounding box center [459, 103] width 14 height 16
click at [248, 197] on button "Choose contact" at bounding box center [237, 197] width 83 height 18
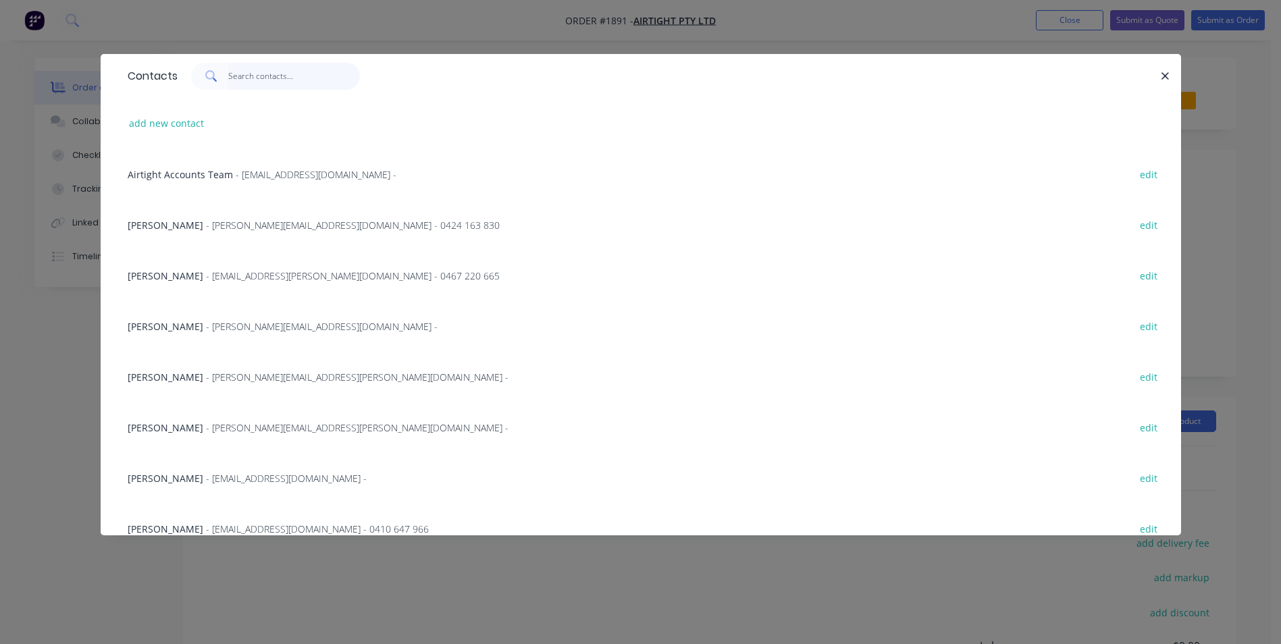
click at [278, 76] on input "text" at bounding box center [294, 76] width 132 height 27
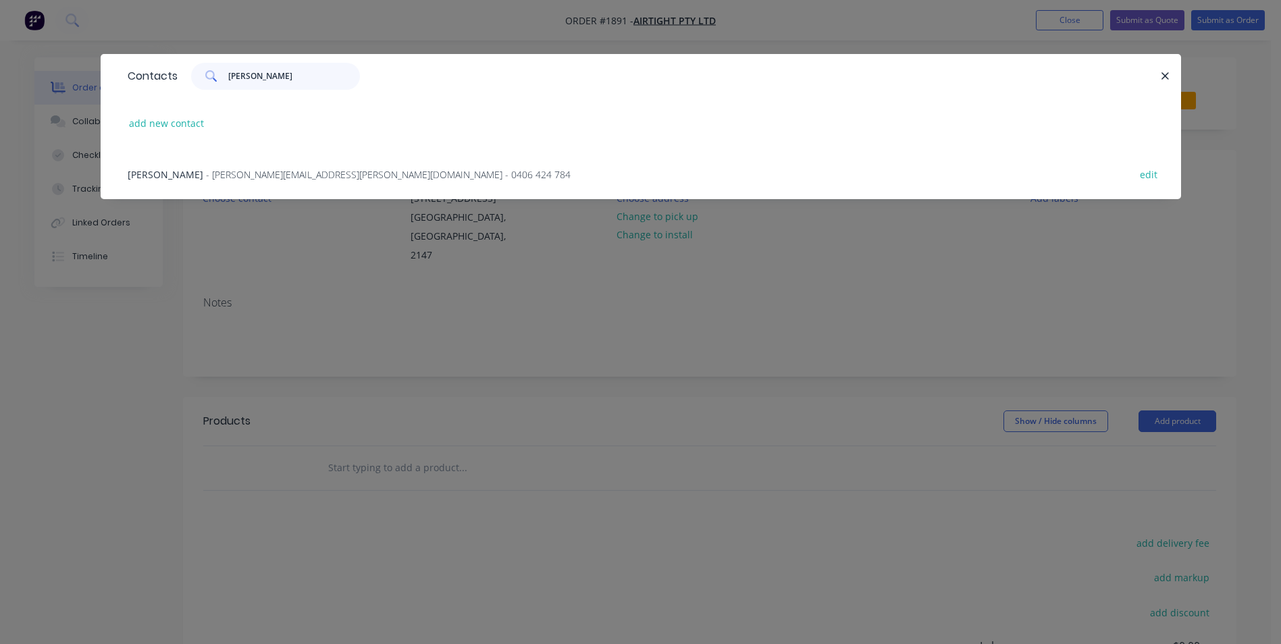
type input "[PERSON_NAME]"
click at [281, 178] on span "- [PERSON_NAME][EMAIL_ADDRESS][PERSON_NAME][DOMAIN_NAME] - 0406 424 784" at bounding box center [388, 174] width 365 height 13
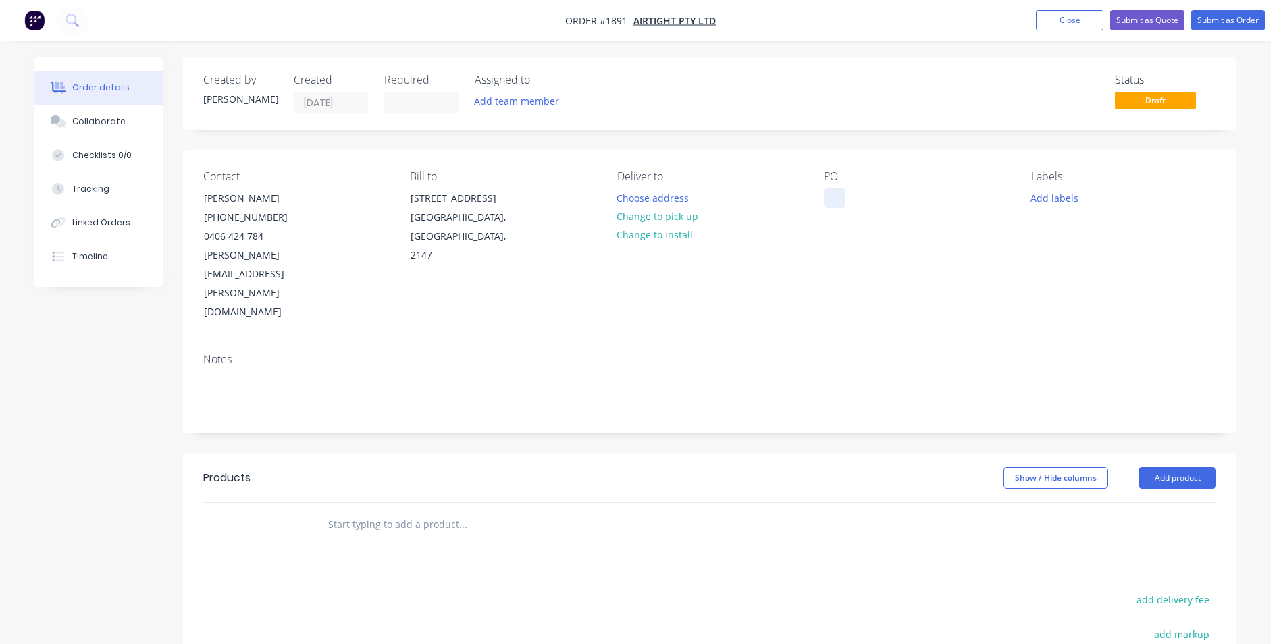
click at [828, 194] on div at bounding box center [835, 198] width 22 height 20
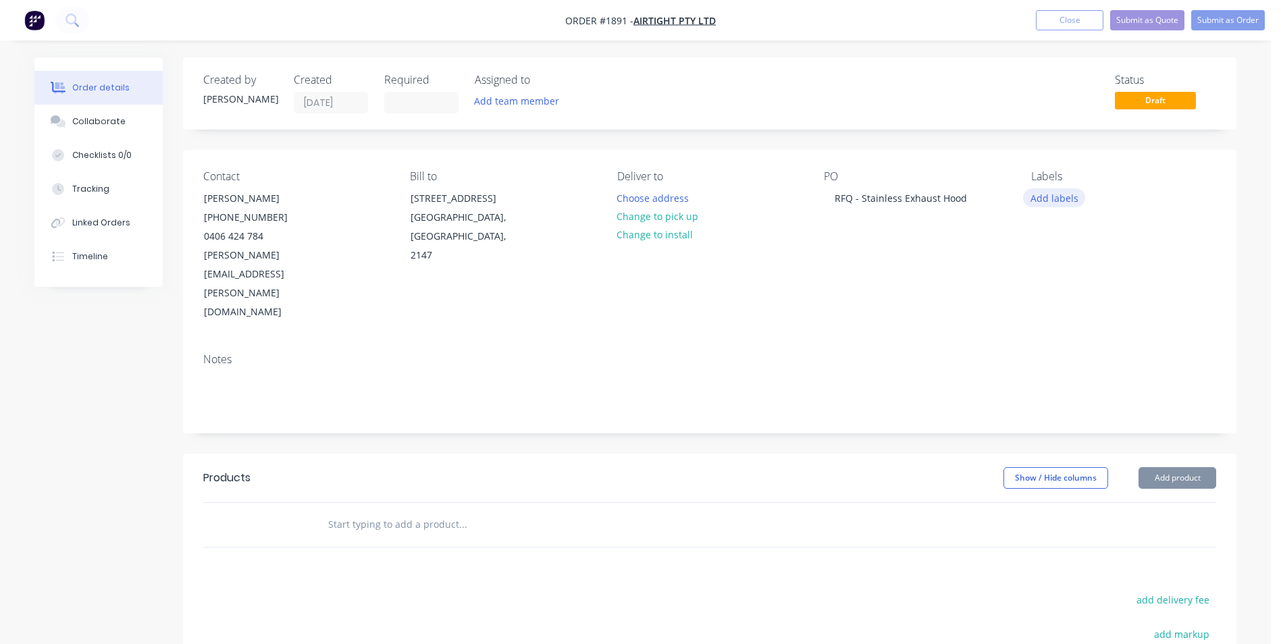
click at [1054, 201] on button "Add labels" at bounding box center [1054, 197] width 62 height 18
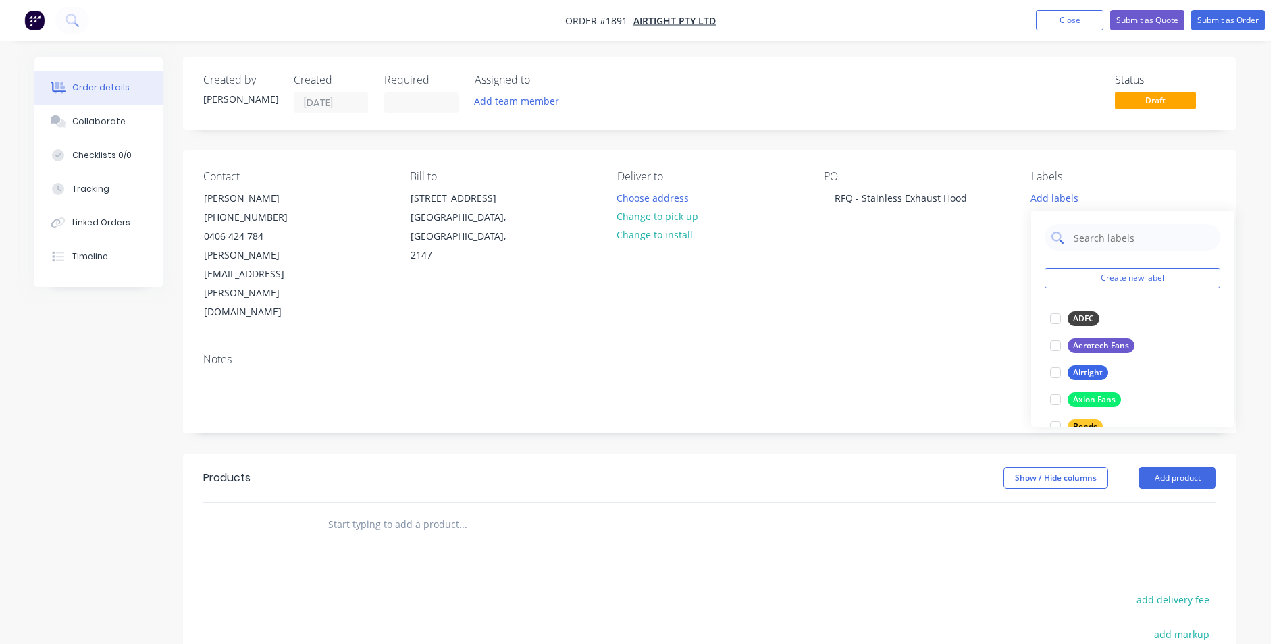
click at [1109, 226] on input "text" at bounding box center [1142, 237] width 141 height 27
drag, startPoint x: 1054, startPoint y: 321, endPoint x: 1071, endPoint y: 301, distance: 25.9
click at [1057, 319] on div at bounding box center [1055, 318] width 27 height 27
click at [1113, 231] on input "Air" at bounding box center [1142, 230] width 141 height 27
type input "A"
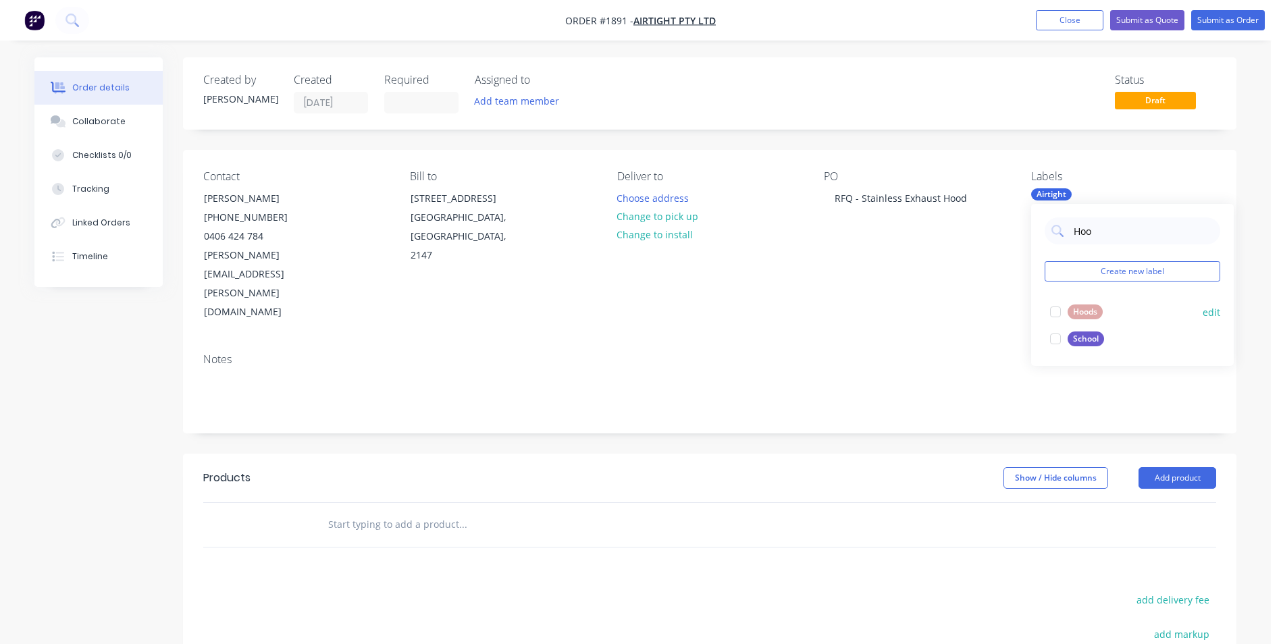
click at [1051, 305] on div at bounding box center [1055, 311] width 27 height 27
click at [1109, 228] on input "Hoo" at bounding box center [1142, 230] width 141 height 27
type input "H"
type input "Sta"
click at [1055, 367] on div at bounding box center [1055, 365] width 27 height 27
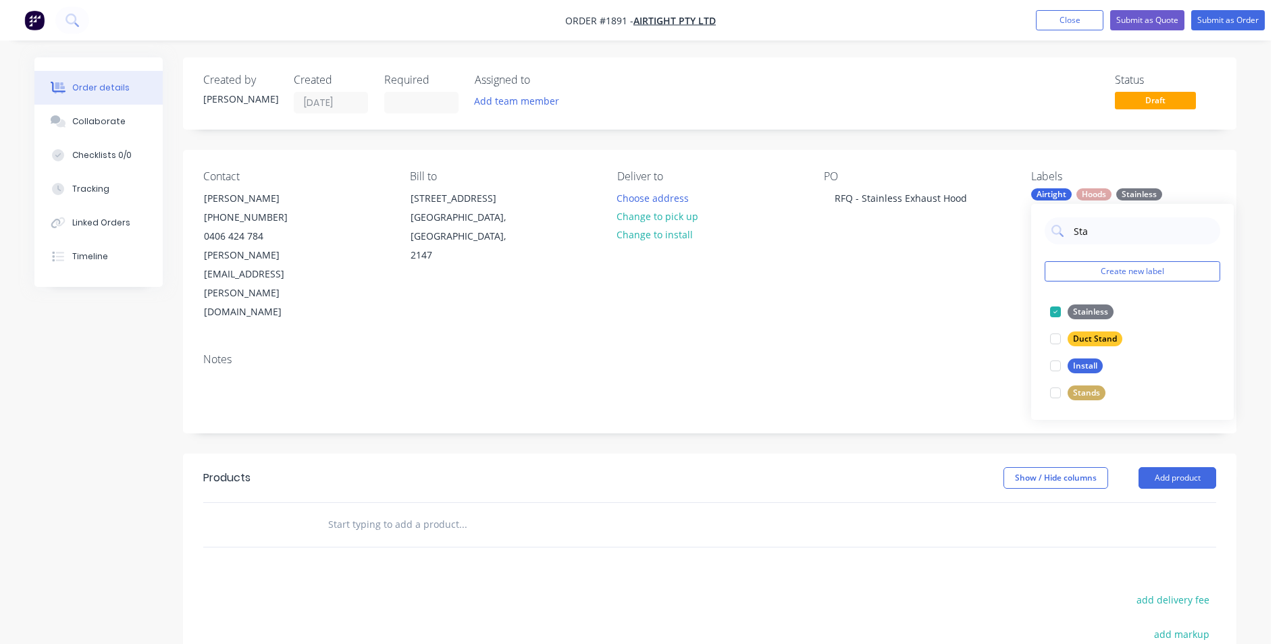
click at [885, 353] on div "Notes" at bounding box center [709, 359] width 1013 height 13
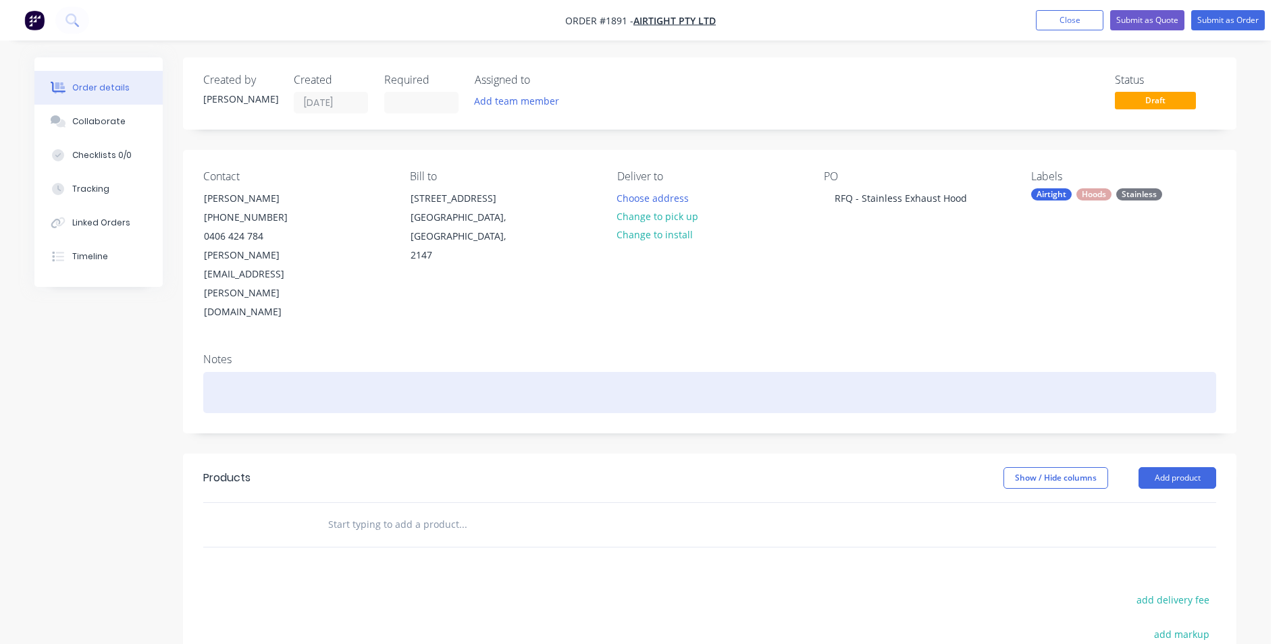
click at [266, 372] on div at bounding box center [709, 392] width 1013 height 41
click at [265, 372] on div at bounding box center [709, 392] width 1013 height 41
click at [305, 372] on div at bounding box center [709, 392] width 1013 height 41
